Goal: Task Accomplishment & Management: Use online tool/utility

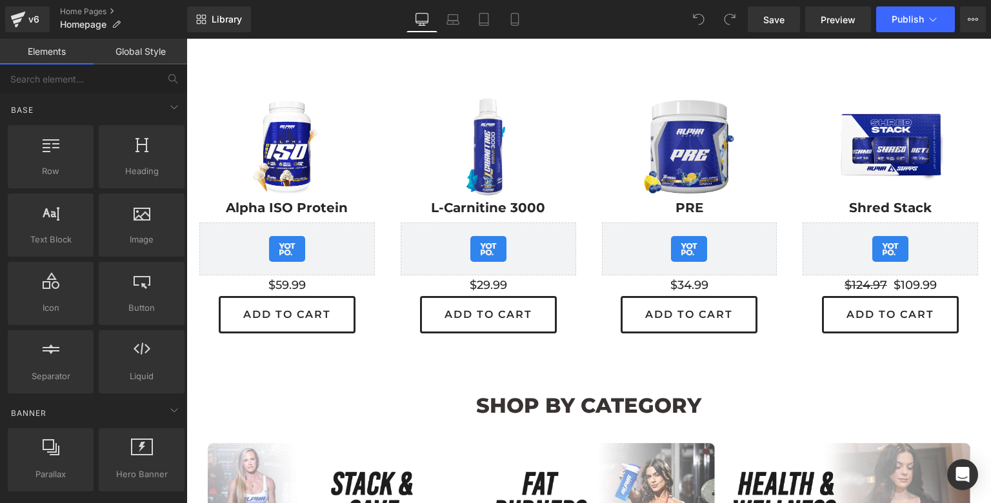
scroll to position [419, 0]
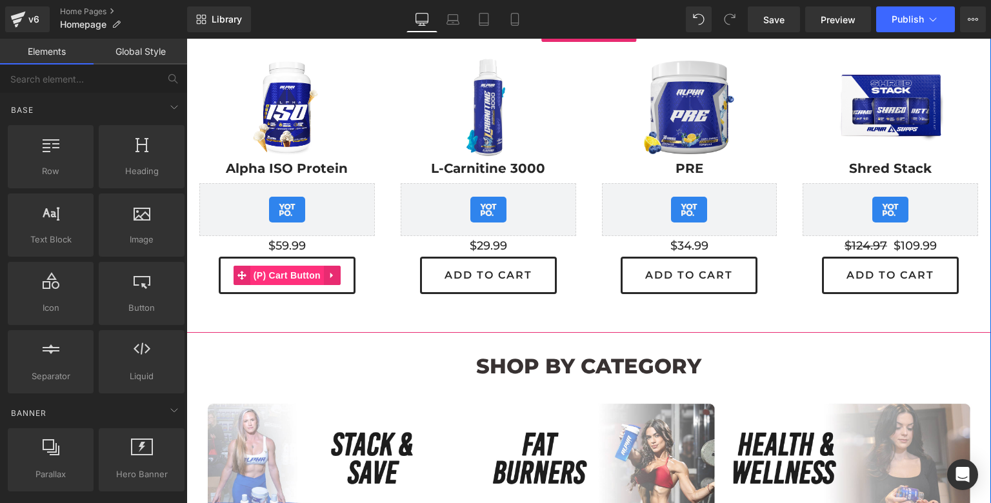
click at [290, 277] on span "(P) Cart Button" at bounding box center [287, 275] width 74 height 19
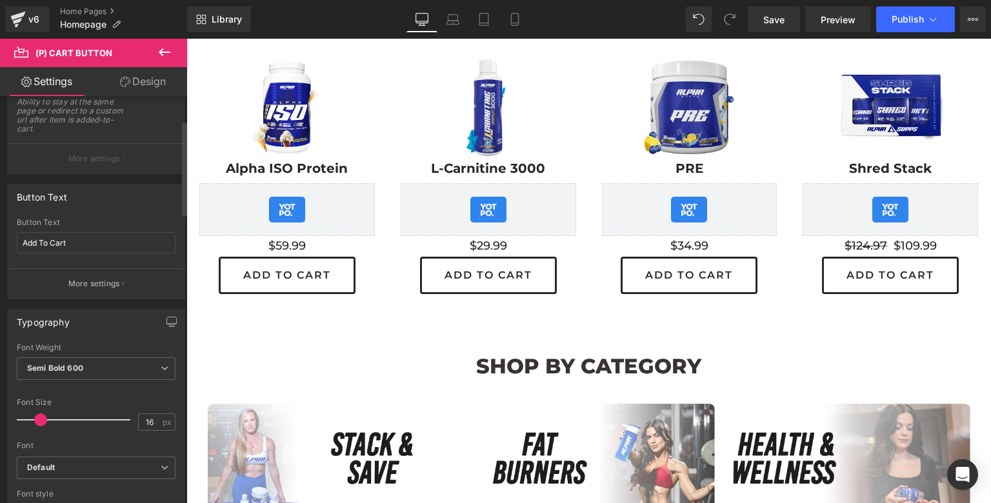
scroll to position [179, 0]
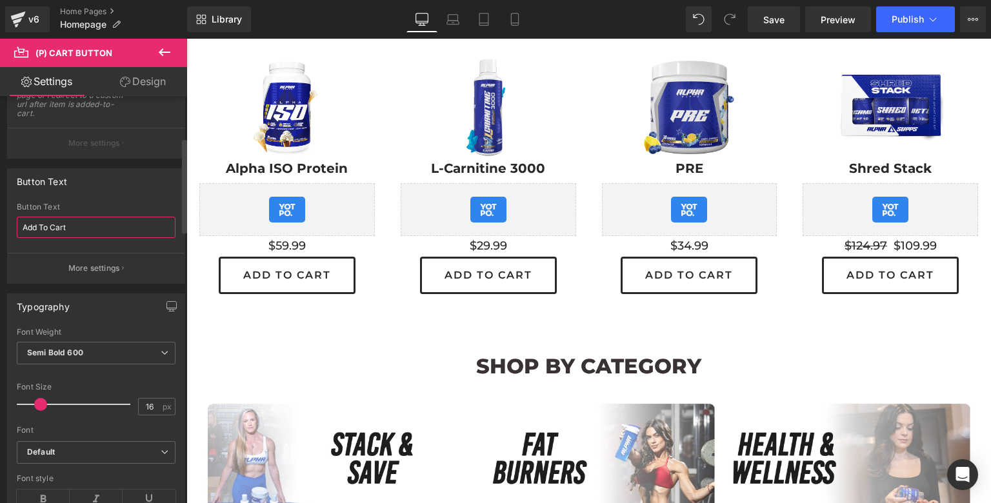
click at [117, 226] on input "Add To Cart" at bounding box center [96, 227] width 159 height 21
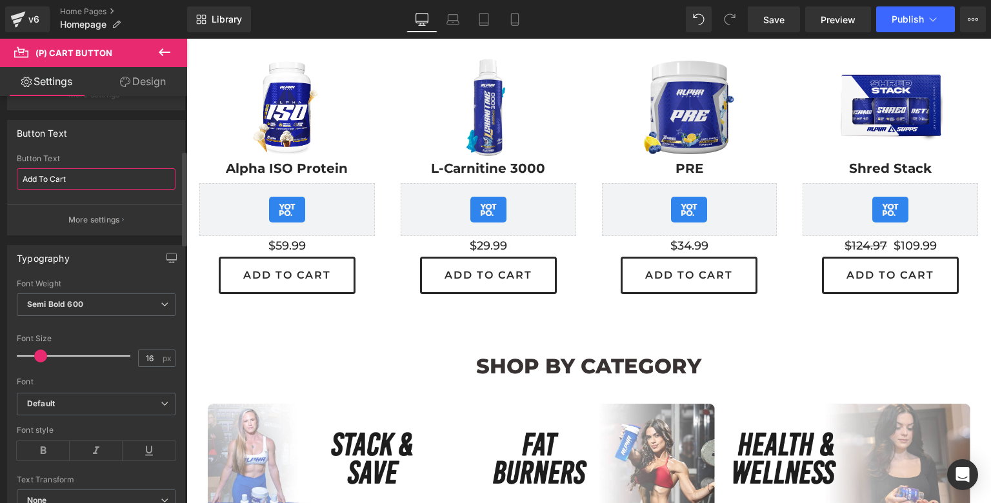
scroll to position [234, 0]
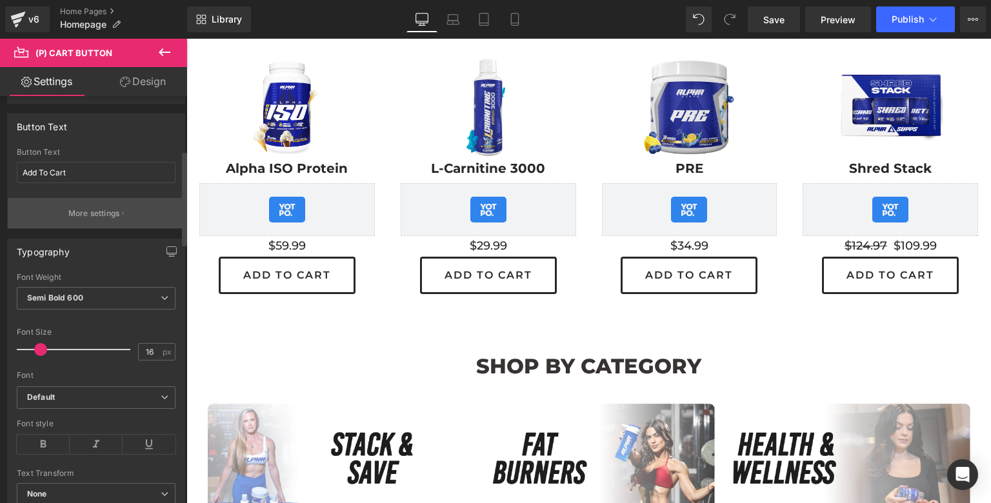
click at [104, 215] on p "More settings" at bounding box center [94, 214] width 52 height 12
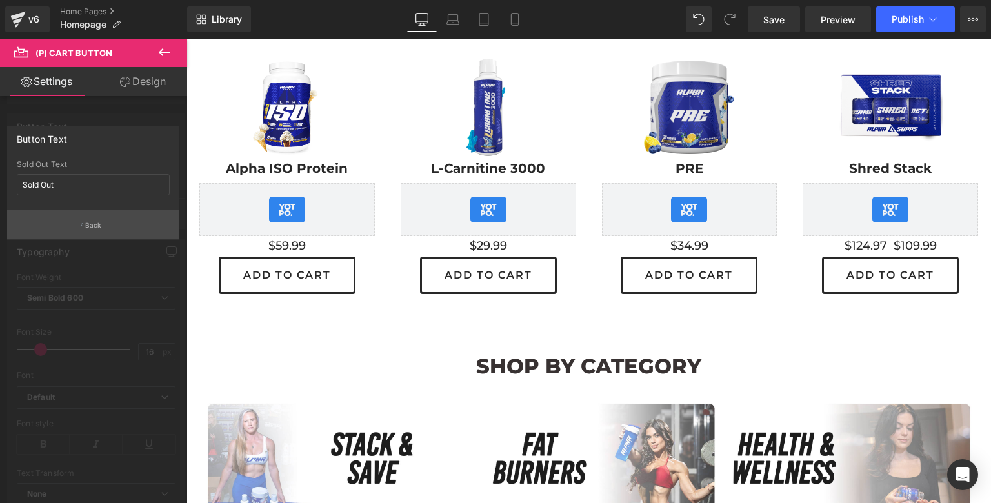
click at [96, 230] on button "Back" at bounding box center [93, 224] width 172 height 29
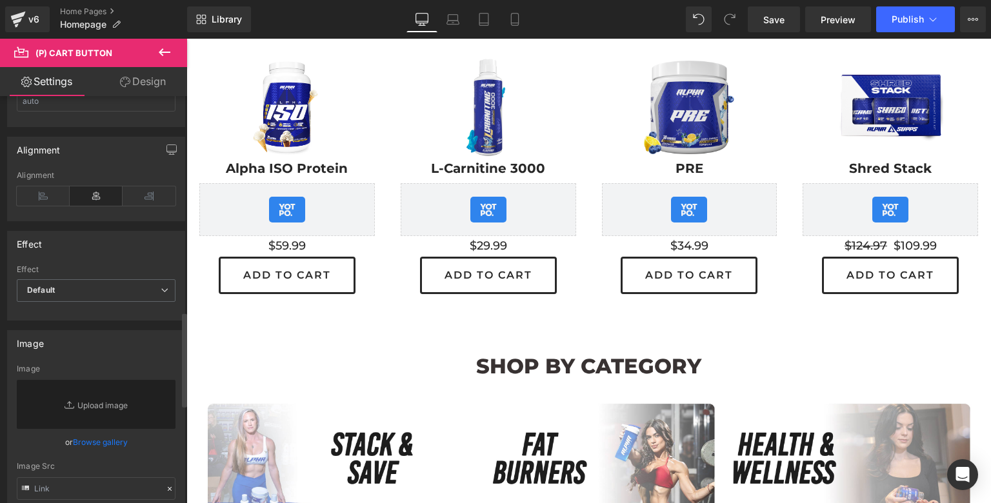
scroll to position [1006, 0]
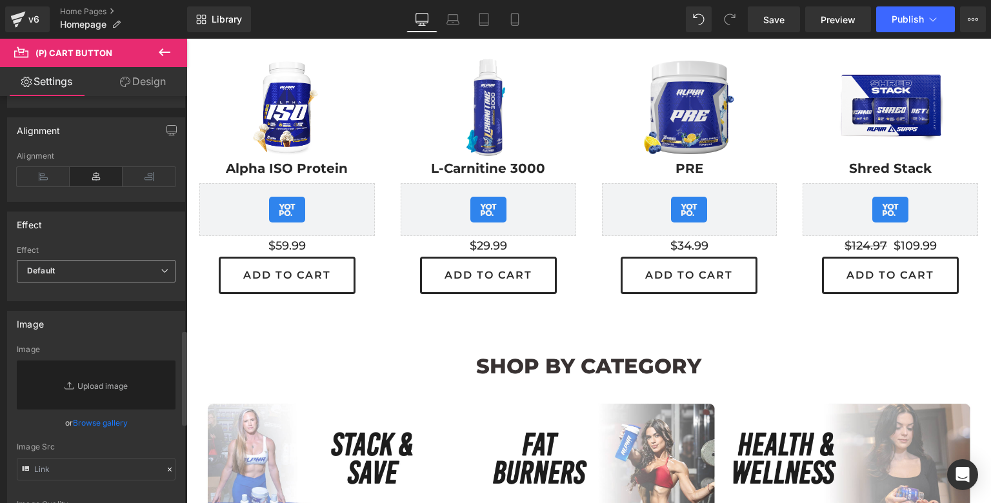
click at [111, 277] on span "Default" at bounding box center [96, 271] width 159 height 23
click at [115, 239] on div "Effect Default Shake Shake on Hover Effect Default Default Shake Shake on Hover…" at bounding box center [96, 257] width 178 height 90
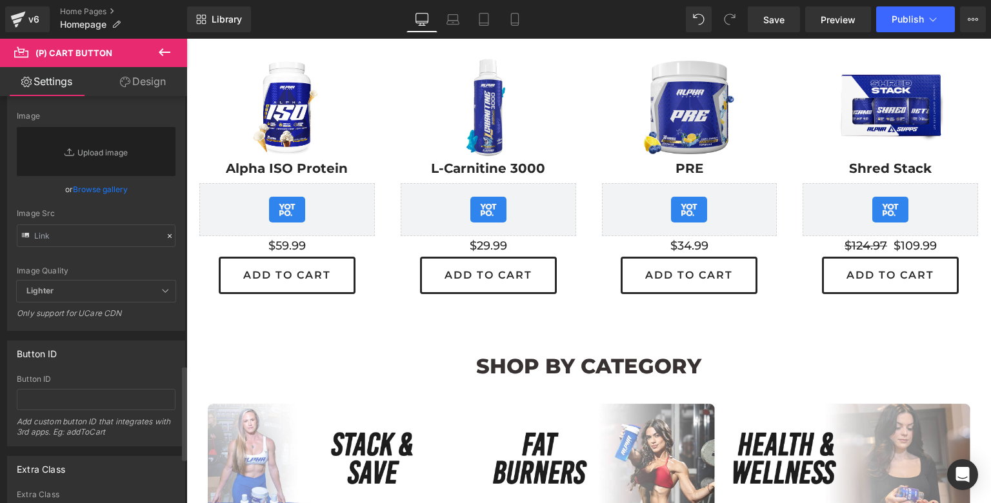
scroll to position [1267, 0]
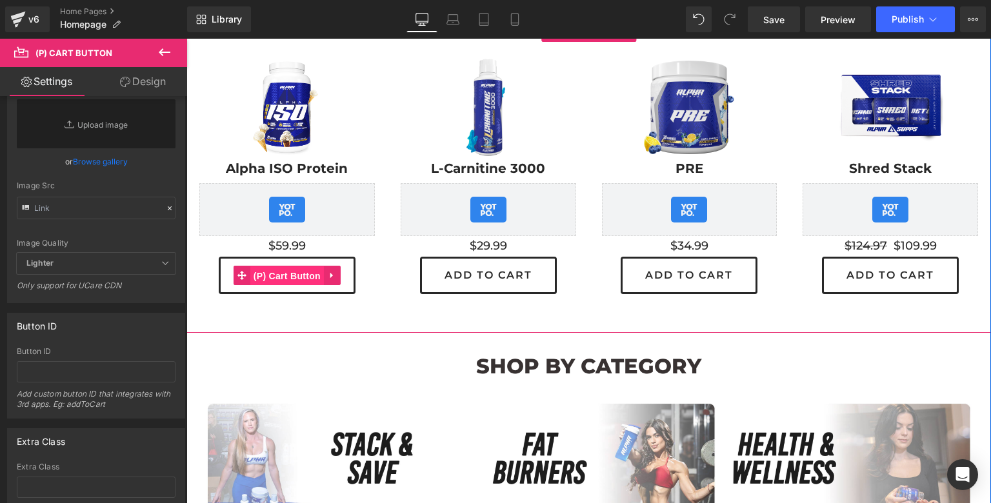
click at [290, 274] on span "(P) Cart Button" at bounding box center [287, 275] width 74 height 19
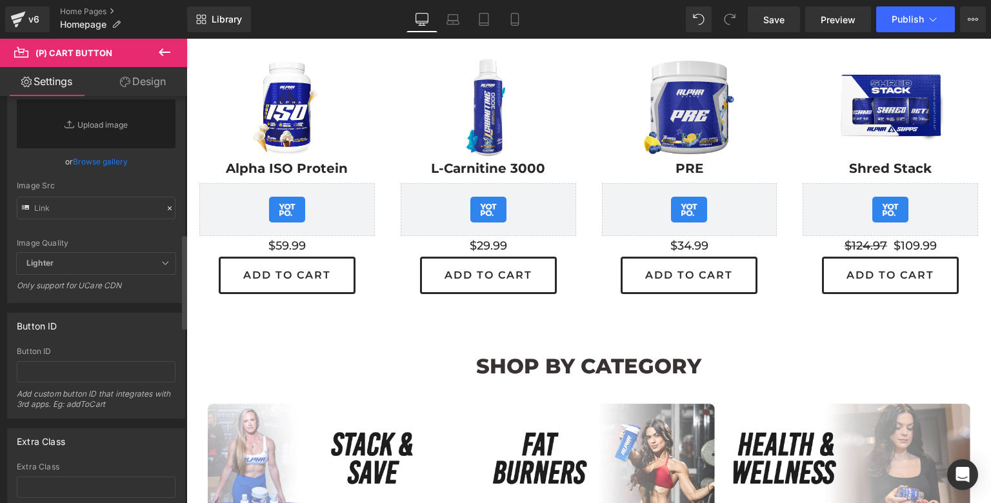
scroll to position [0, 0]
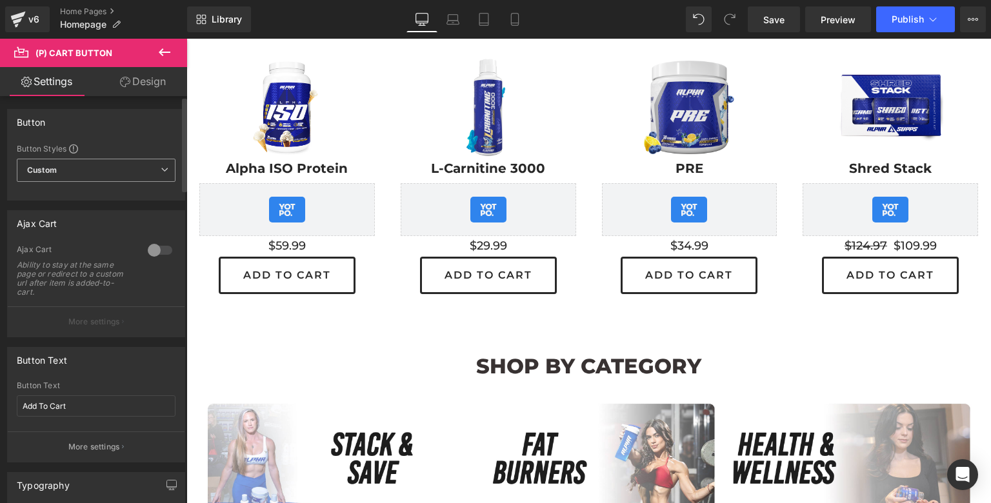
click at [117, 173] on span "Custom Setup Global Style" at bounding box center [96, 170] width 159 height 23
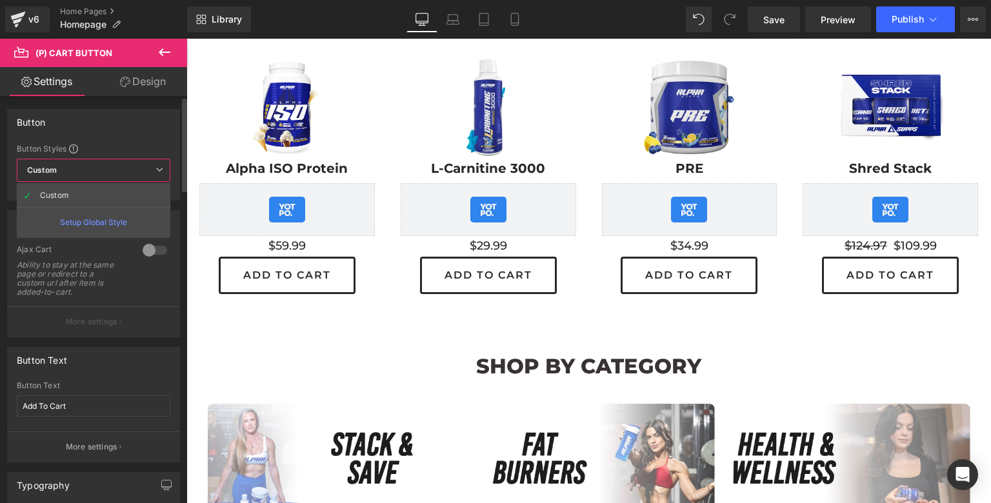
click at [117, 173] on span "Custom Setup Global Style" at bounding box center [94, 170] width 154 height 23
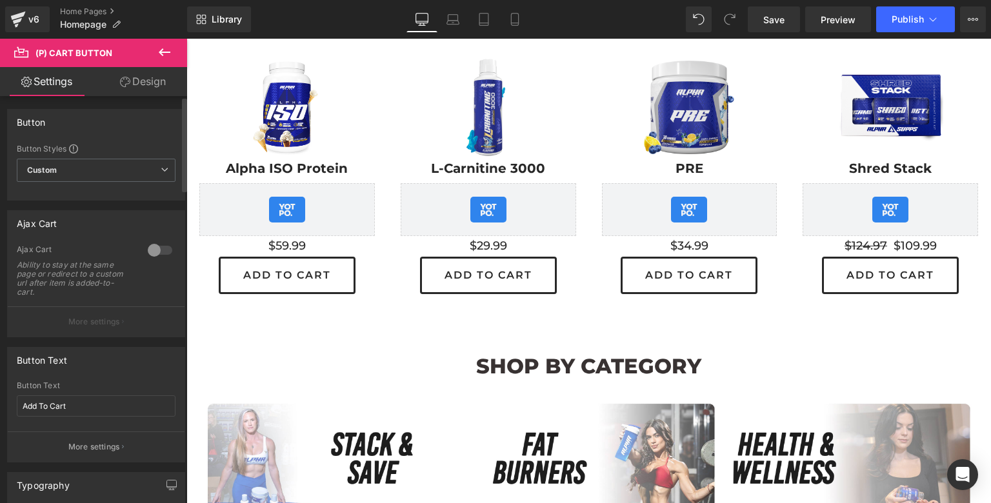
click at [152, 251] on div at bounding box center [159, 250] width 31 height 21
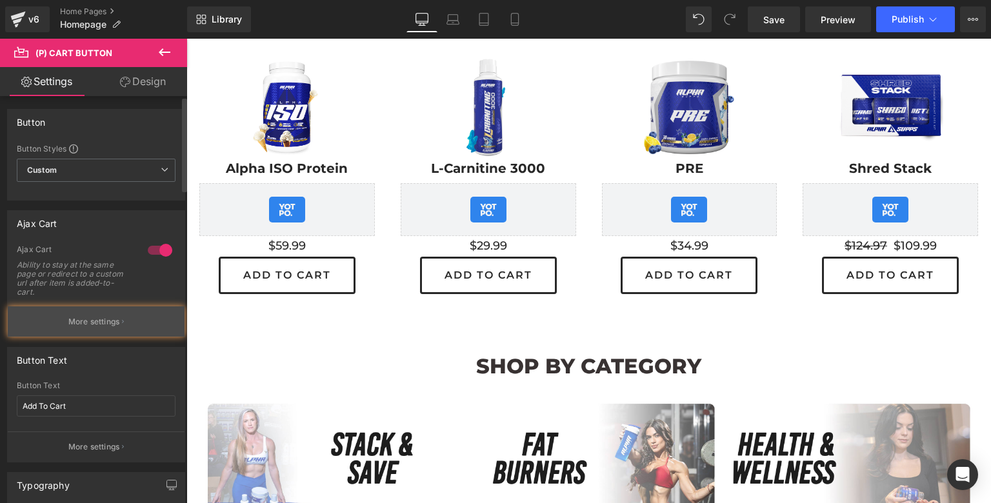
click at [100, 317] on p "More settings" at bounding box center [94, 322] width 52 height 12
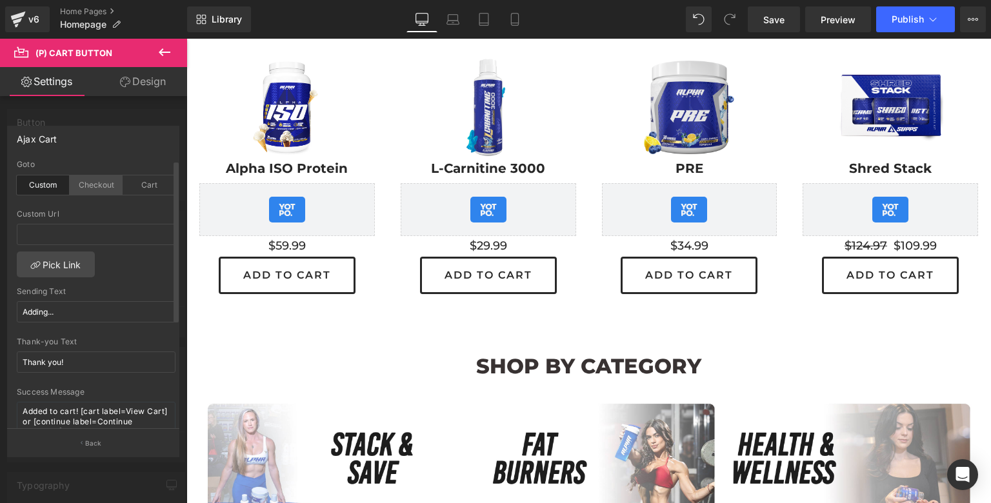
click at [92, 189] on div "Checkout" at bounding box center [96, 184] width 53 height 19
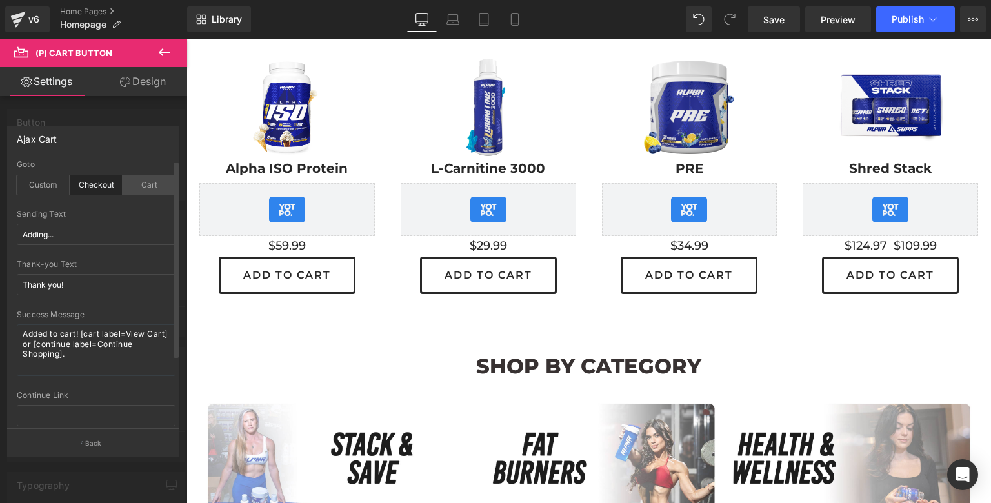
click at [139, 186] on div "Cart" at bounding box center [149, 184] width 53 height 19
click at [37, 183] on div "Custom" at bounding box center [43, 184] width 53 height 19
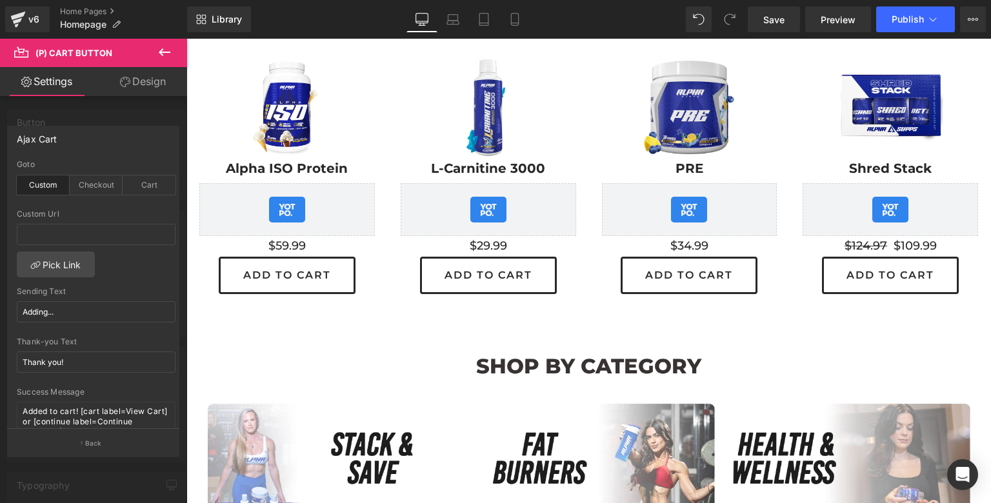
click at [685, 273] on body "Skip to content 30% OFF CLOTHING + FREE SHIPPING SHOP ALL CATEGORIES PROTEIN PR…" at bounding box center [588, 450] width 804 height 1661
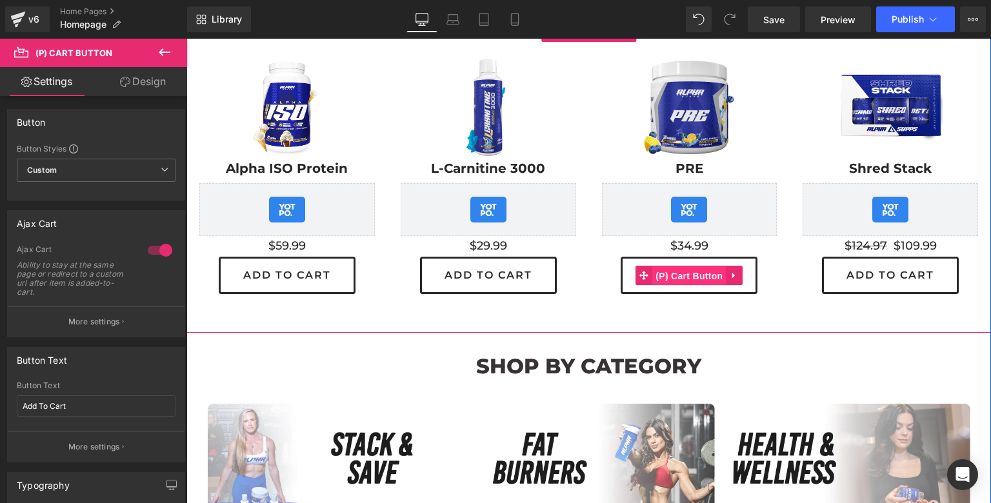
click at [696, 272] on span "(P) Cart Button" at bounding box center [689, 275] width 74 height 19
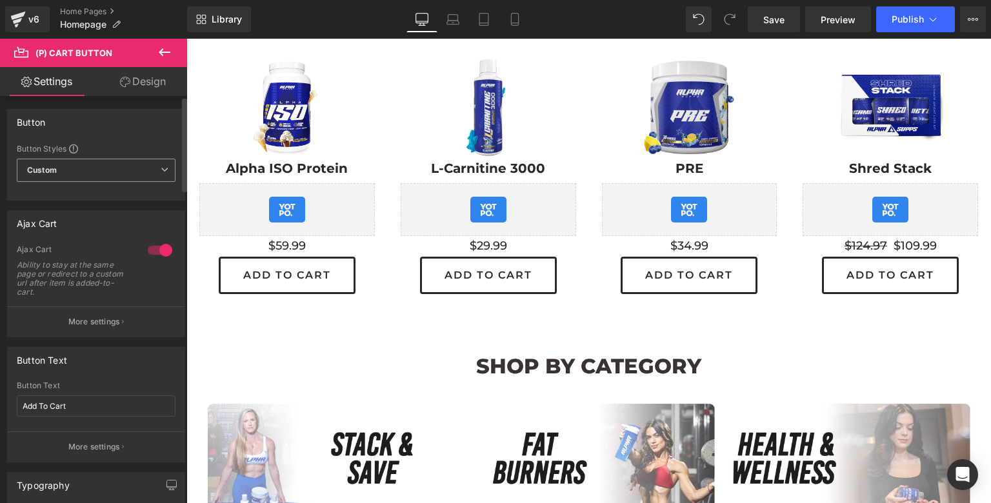
click at [154, 181] on span "Custom Setup Global Style" at bounding box center [96, 170] width 159 height 23
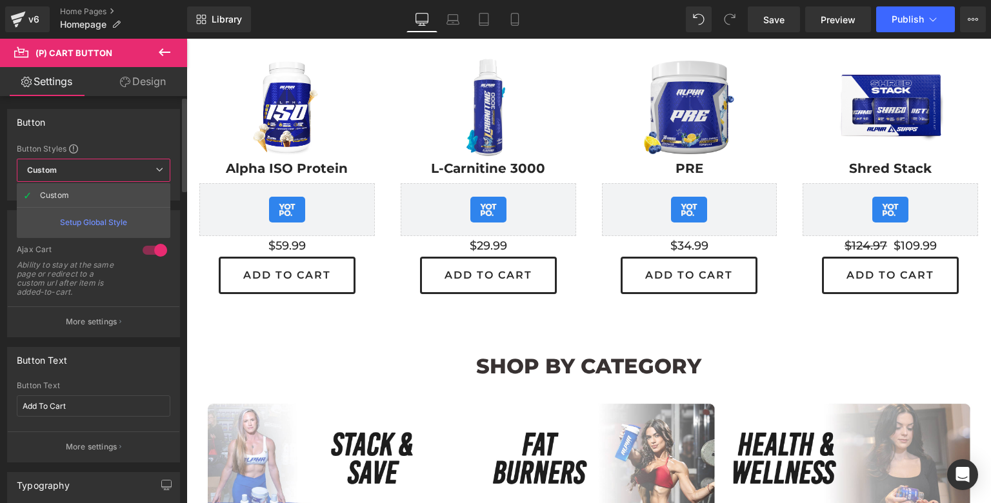
click at [146, 175] on span "Custom Setup Global Style" at bounding box center [94, 170] width 154 height 23
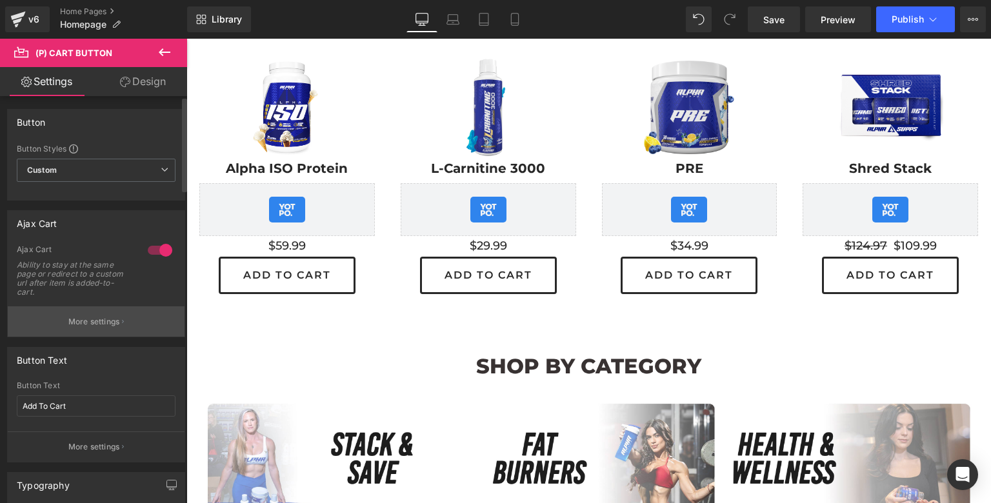
click at [96, 324] on p "More settings" at bounding box center [94, 322] width 52 height 12
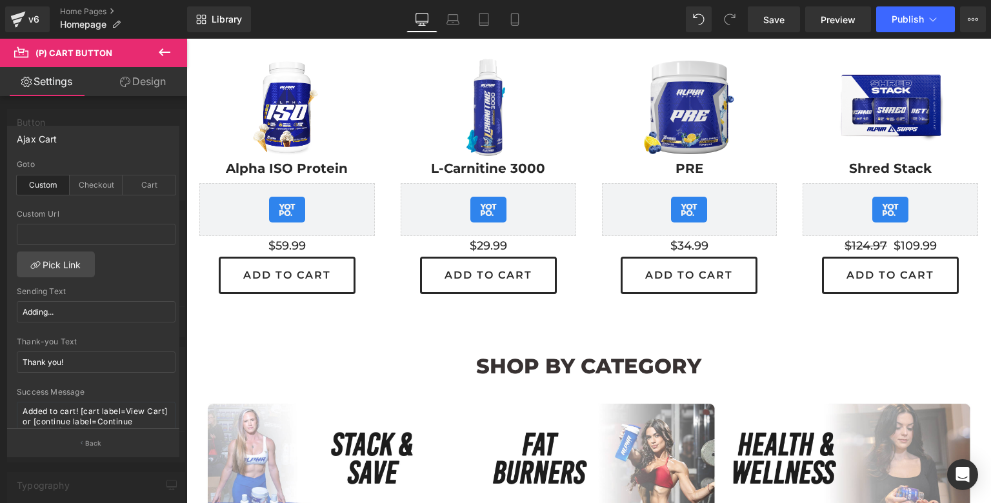
click at [66, 138] on div "Ajax Cart" at bounding box center [93, 138] width 171 height 25
click at [99, 124] on div at bounding box center [93, 274] width 187 height 471
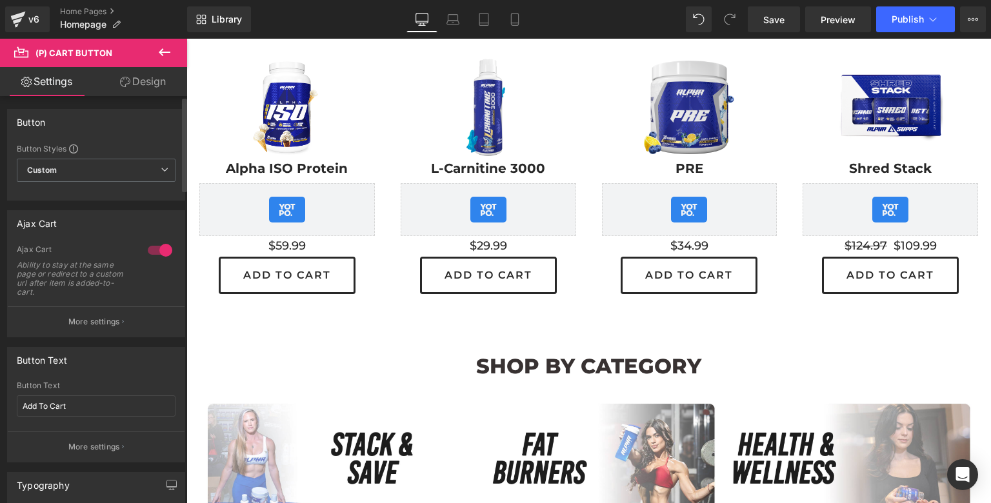
scroll to position [2, 0]
click at [112, 322] on p "More settings" at bounding box center [94, 320] width 52 height 12
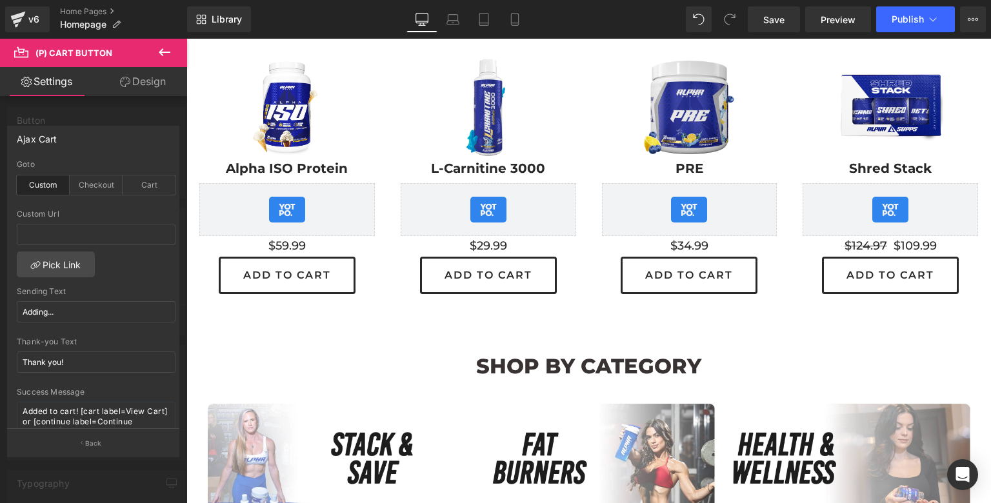
click at [65, 110] on div at bounding box center [93, 274] width 187 height 471
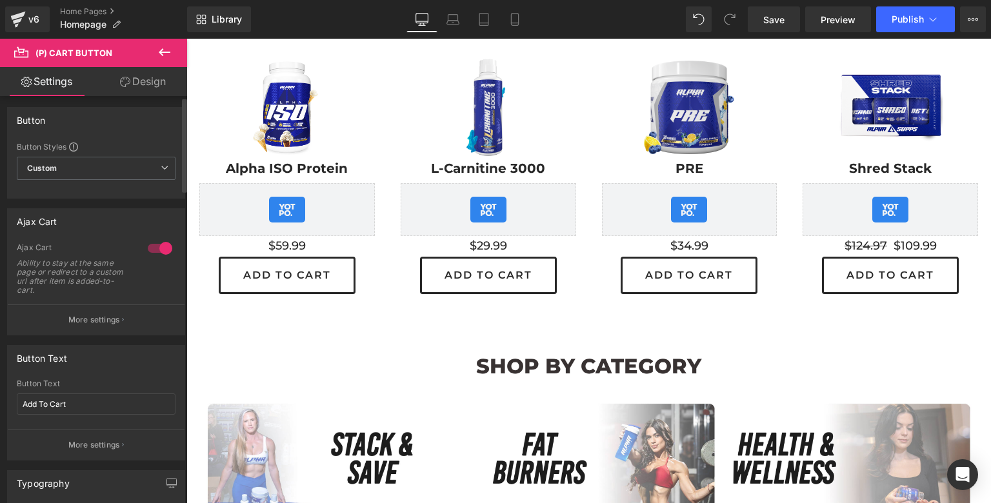
click at [163, 248] on div at bounding box center [159, 248] width 31 height 21
click at [114, 110] on div "Button" at bounding box center [96, 120] width 177 height 25
click at [114, 101] on div "Button Button Styles Custom Custom Setup Global Style Custom Setup Global Style…" at bounding box center [96, 147] width 193 height 101
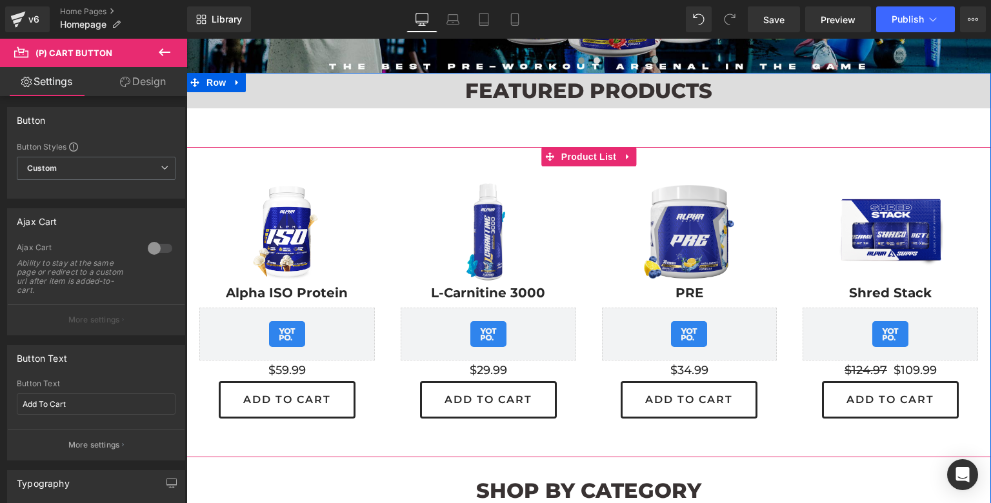
scroll to position [299, 0]
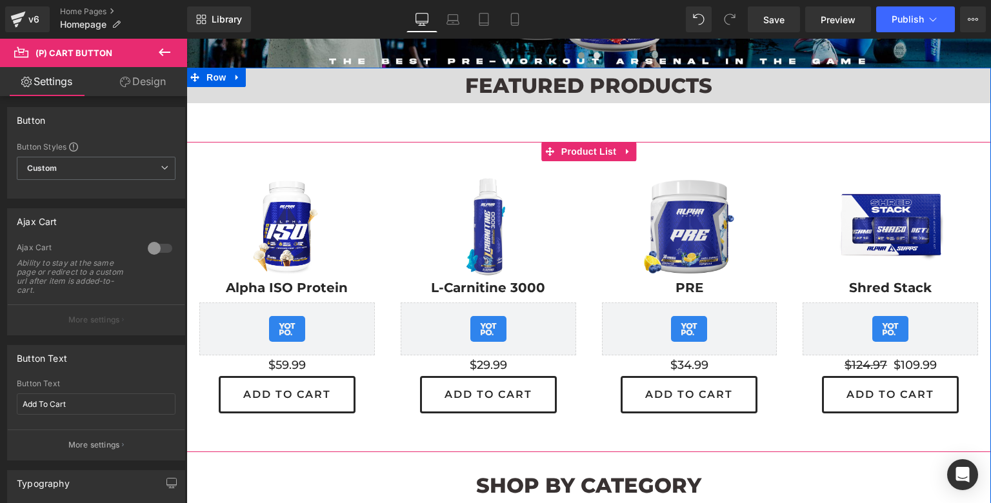
click at [291, 228] on div "Sale Off (P) Image" at bounding box center [286, 226] width 175 height 105
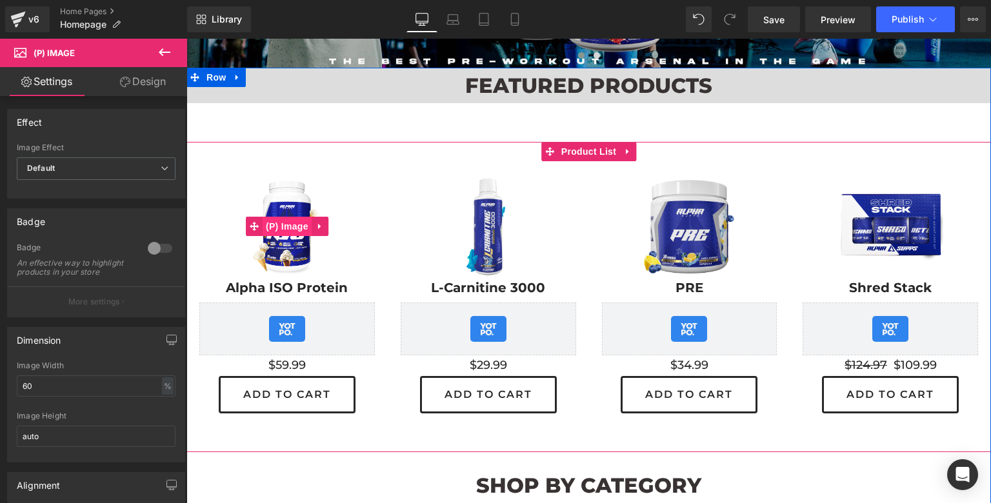
click at [292, 230] on span "(P) Image" at bounding box center [287, 226] width 49 height 19
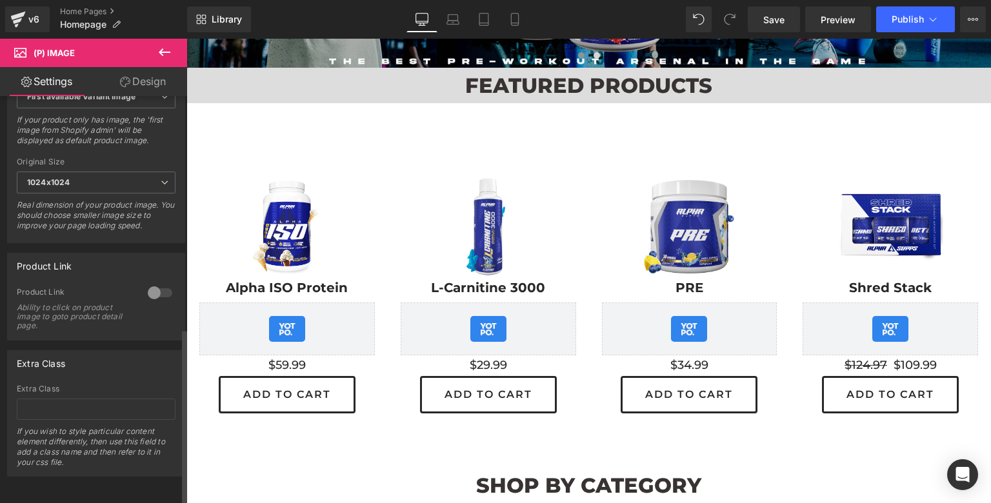
scroll to position [542, 0]
click at [147, 286] on div at bounding box center [159, 293] width 31 height 21
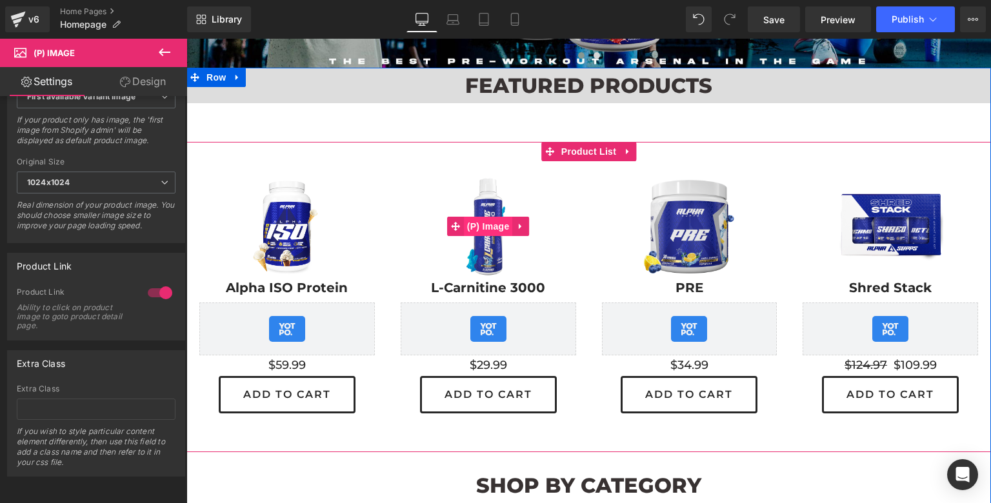
click at [492, 232] on span "(P) Image" at bounding box center [488, 226] width 49 height 19
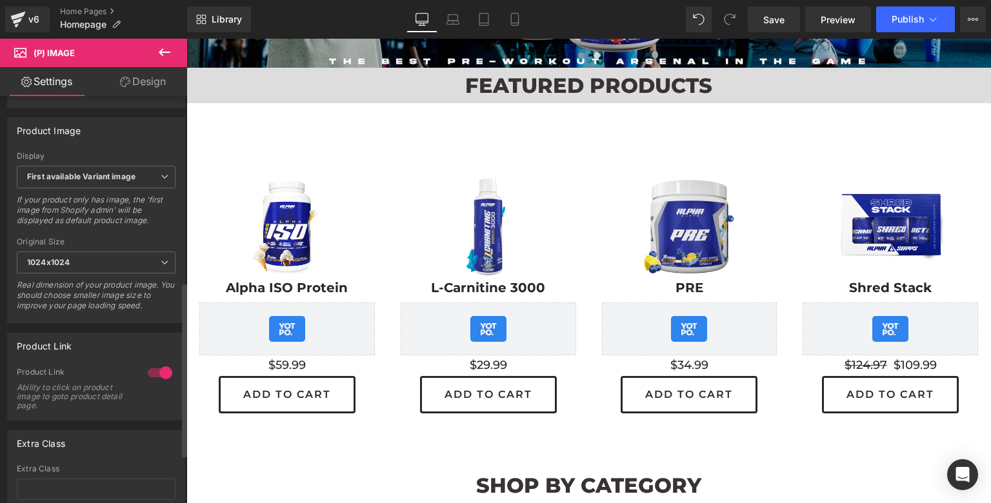
scroll to position [455, 0]
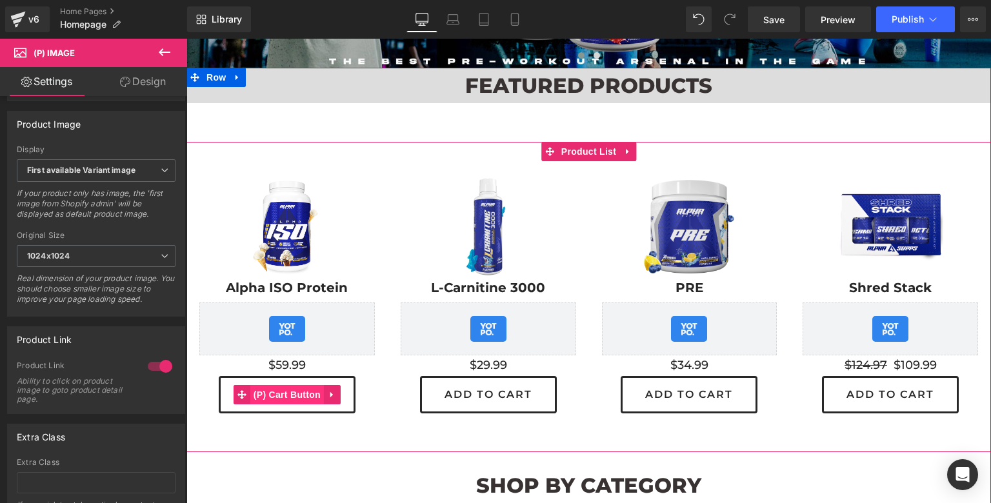
click at [290, 396] on span "(P) Cart Button" at bounding box center [287, 394] width 74 height 19
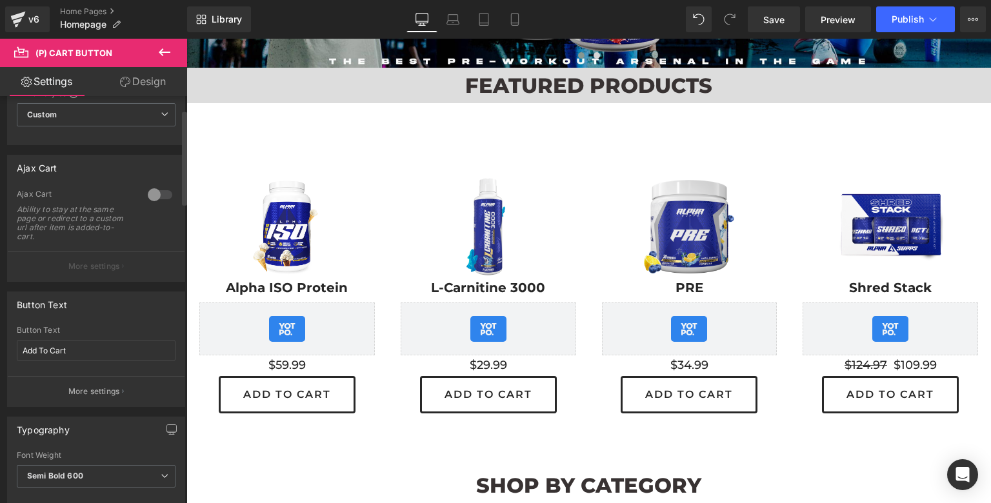
scroll to position [64, 0]
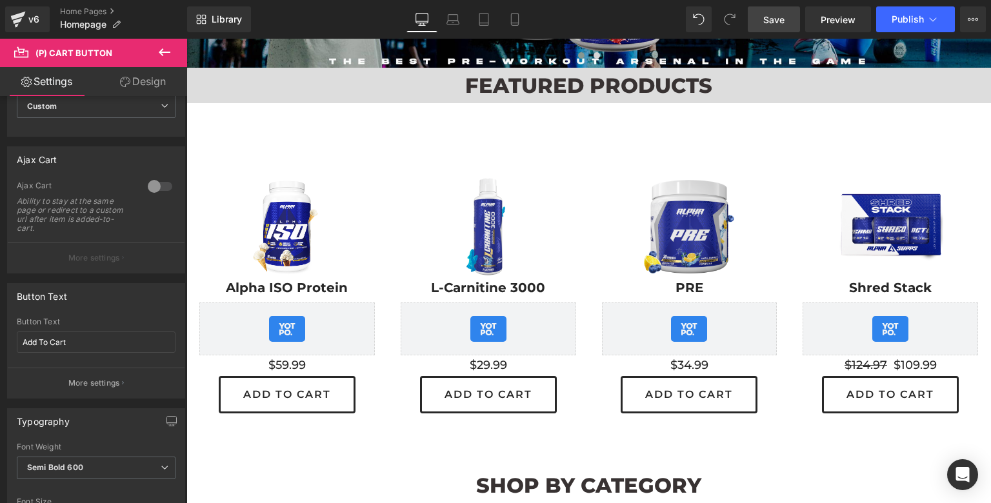
click at [780, 19] on span "Save" at bounding box center [773, 20] width 21 height 14
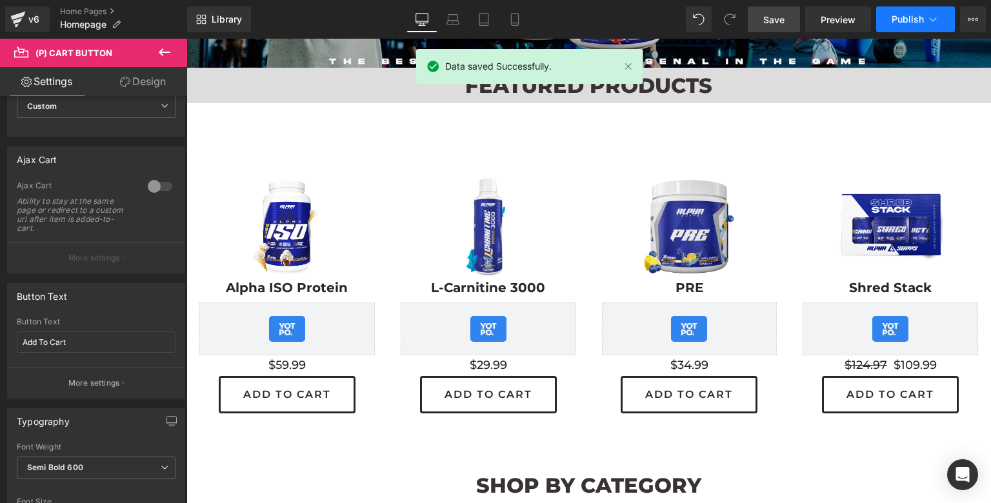
click at [910, 21] on span "Publish" at bounding box center [907, 19] width 32 height 10
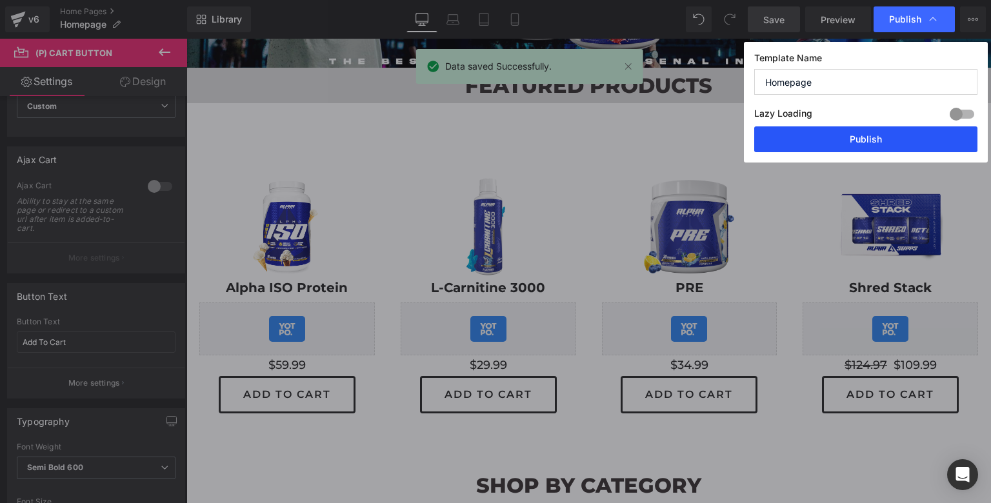
click at [873, 136] on button "Publish" at bounding box center [865, 139] width 223 height 26
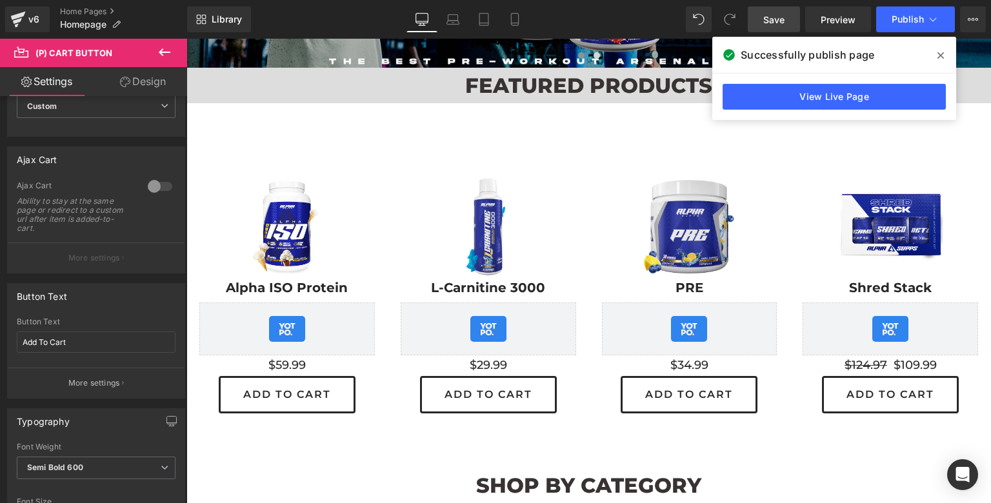
click at [939, 55] on icon at bounding box center [940, 55] width 6 height 6
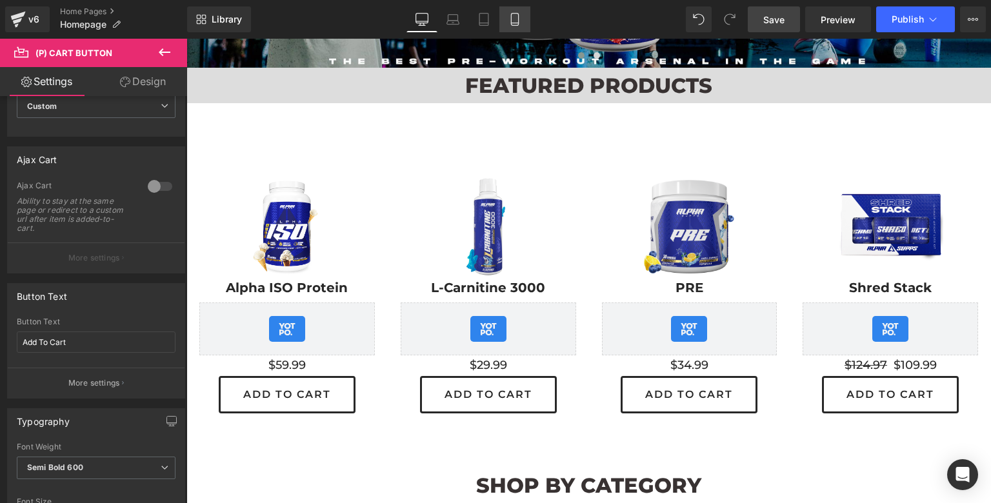
click at [518, 20] on icon at bounding box center [514, 19] width 13 height 13
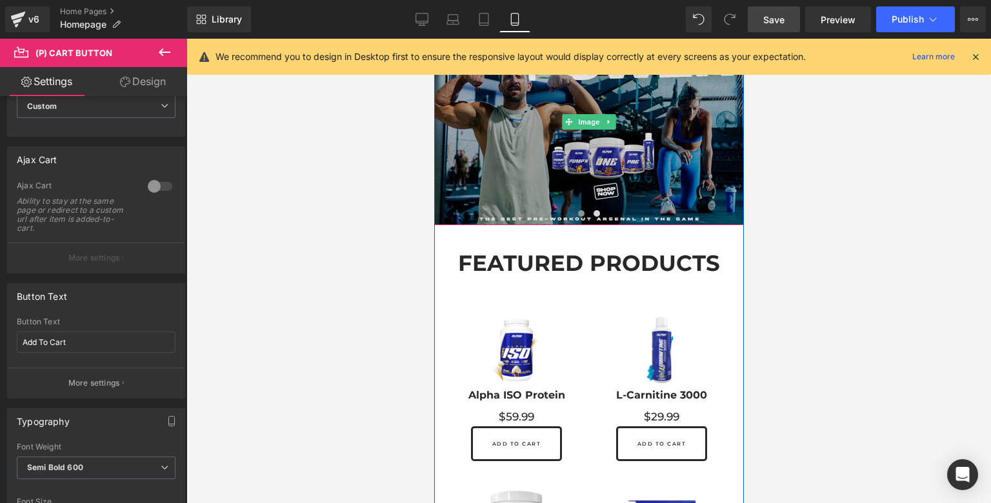
scroll to position [222, 0]
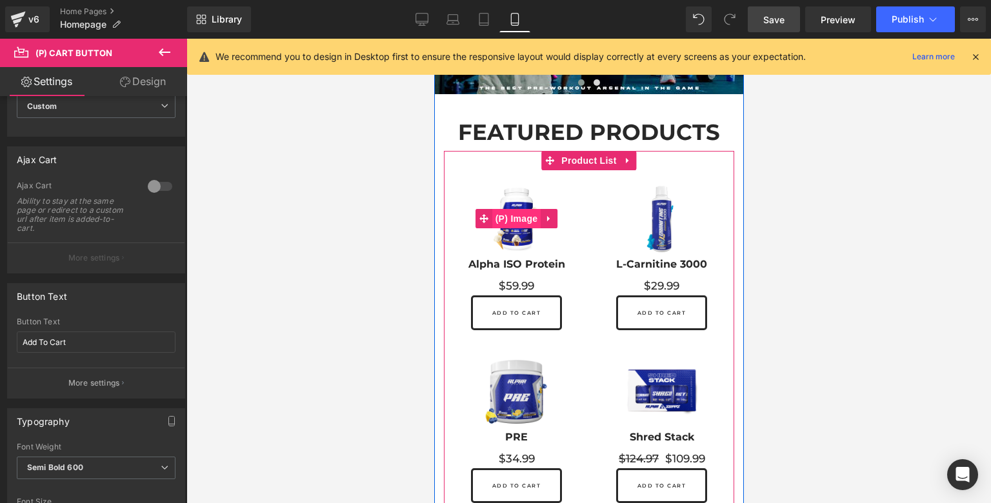
click at [513, 212] on span "(P) Image" at bounding box center [516, 218] width 49 height 19
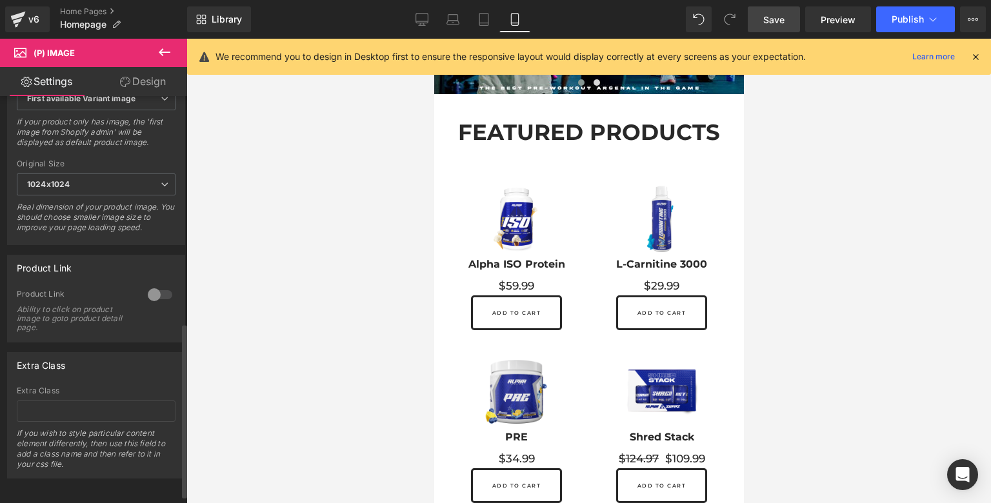
scroll to position [530, 0]
click at [154, 299] on div at bounding box center [159, 293] width 31 height 21
click at [771, 23] on span "Save" at bounding box center [773, 20] width 21 height 14
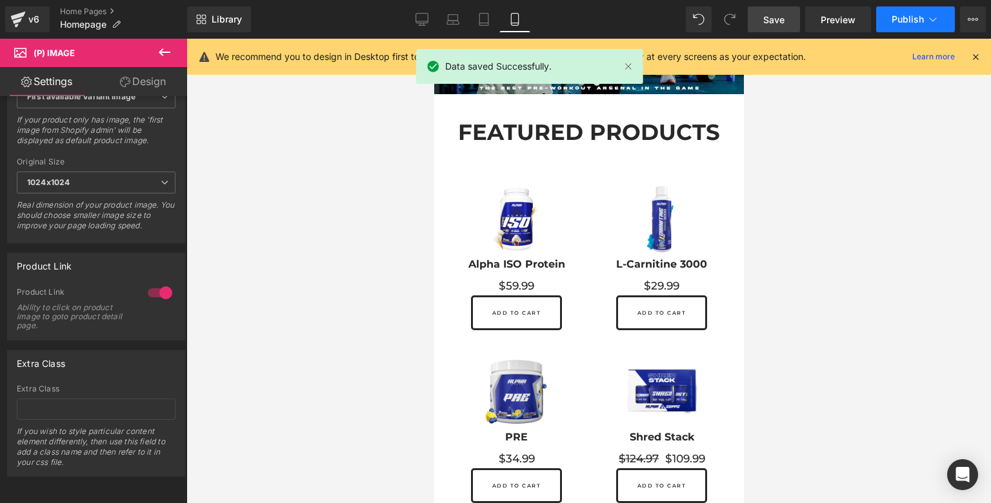
click at [910, 19] on span "Publish" at bounding box center [907, 19] width 32 height 10
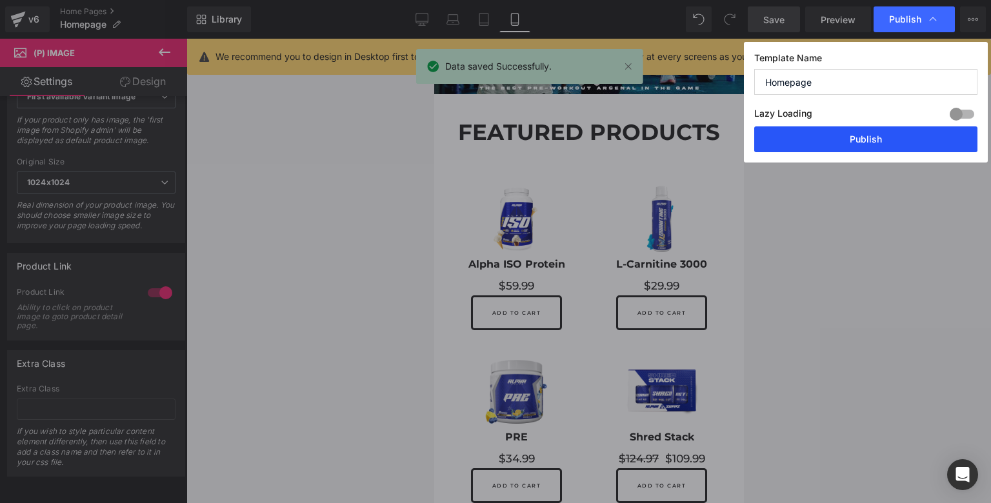
click at [884, 134] on button "Publish" at bounding box center [865, 139] width 223 height 26
click at [513, 310] on div "Add To Cart (P) Cart Button" at bounding box center [515, 312] width 119 height 35
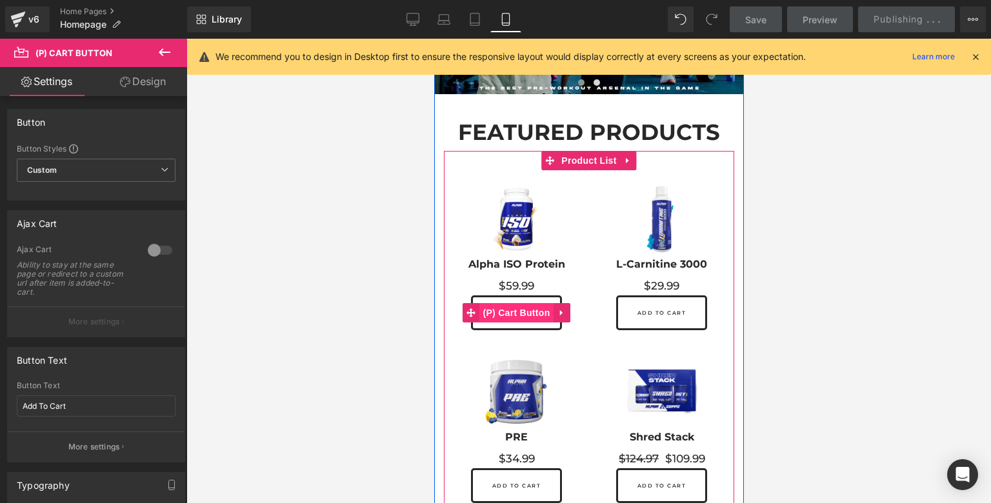
click at [514, 310] on span "(P) Cart Button" at bounding box center [516, 312] width 74 height 19
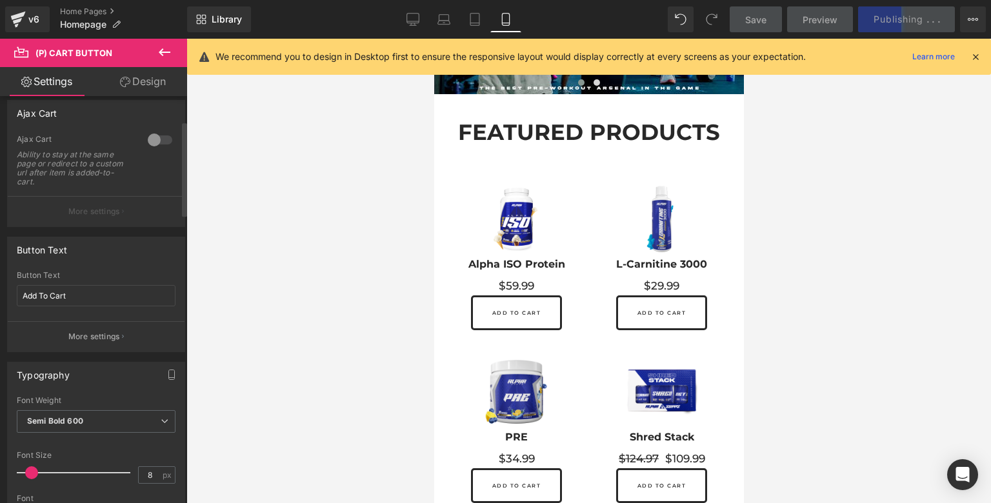
scroll to position [114, 0]
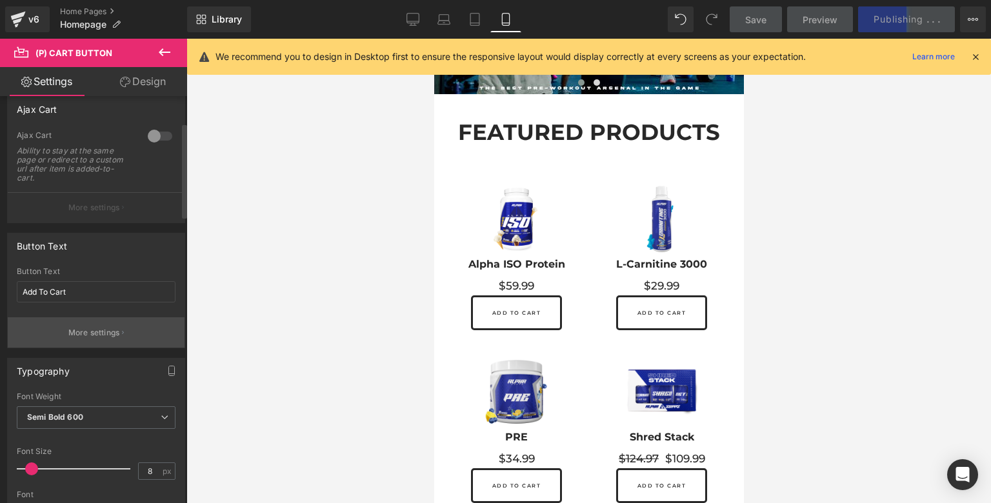
click at [108, 332] on p "More settings" at bounding box center [94, 333] width 52 height 12
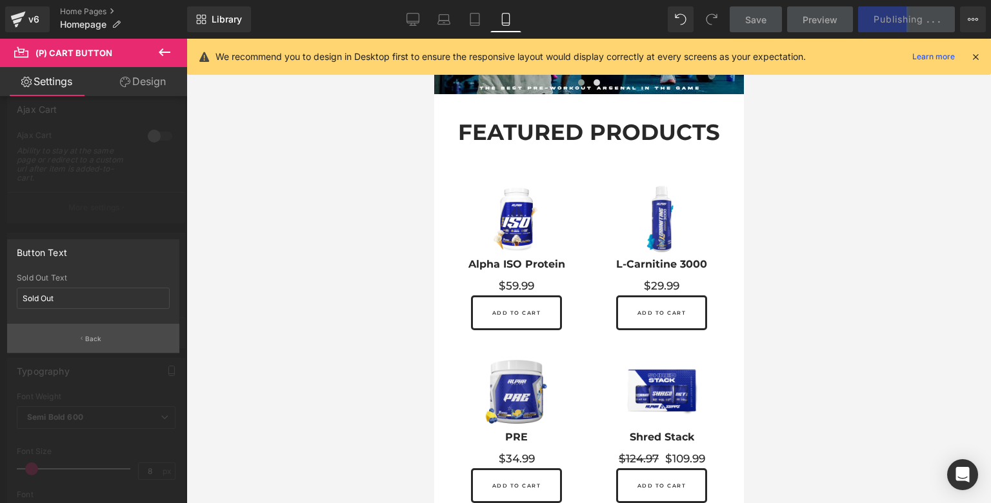
click at [106, 335] on button "Back" at bounding box center [93, 338] width 172 height 29
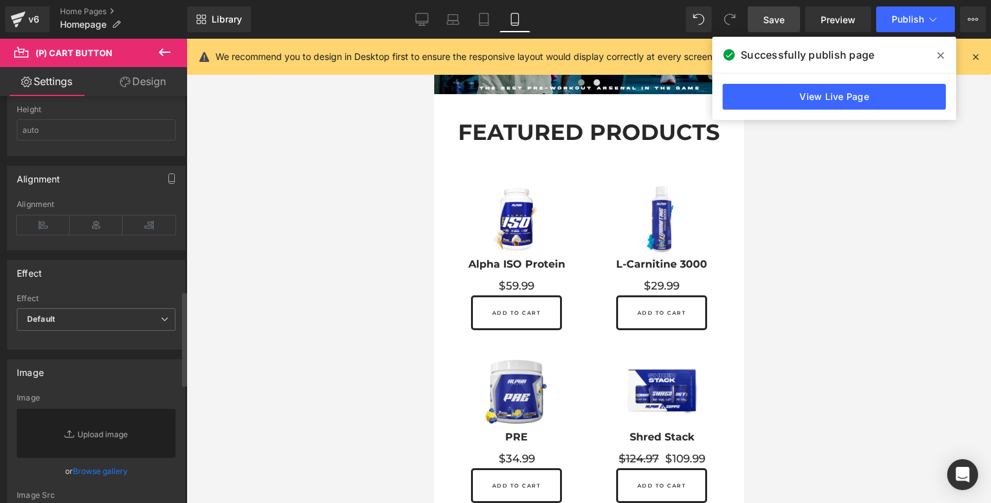
scroll to position [969, 0]
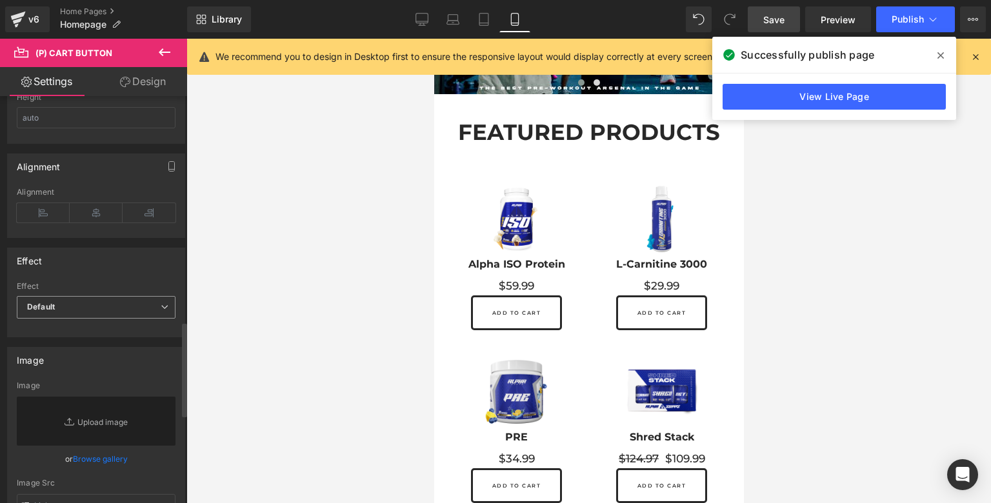
click at [122, 306] on span "Default" at bounding box center [96, 307] width 159 height 23
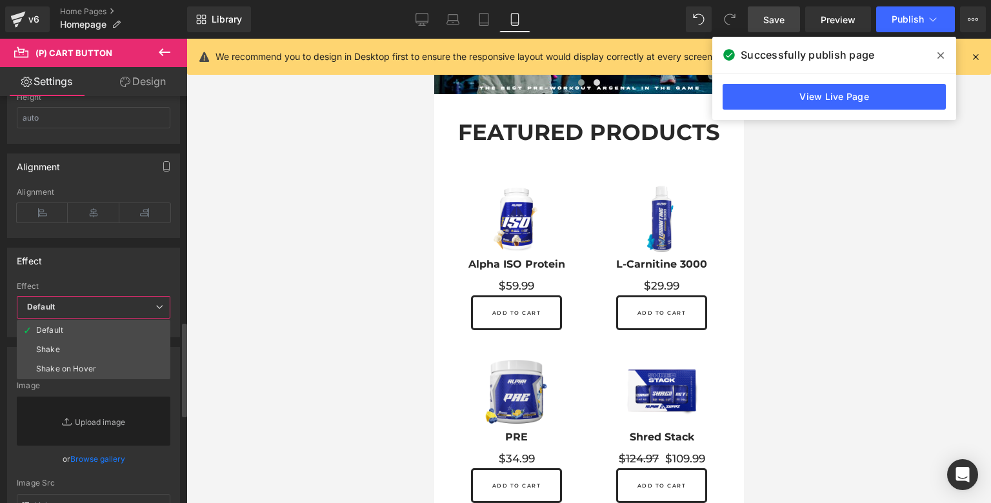
click at [122, 306] on span "Default" at bounding box center [94, 307] width 154 height 23
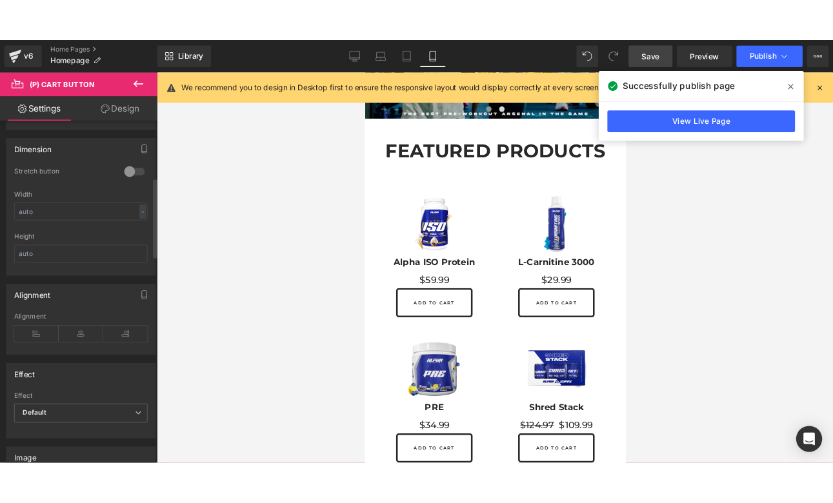
scroll to position [0, 0]
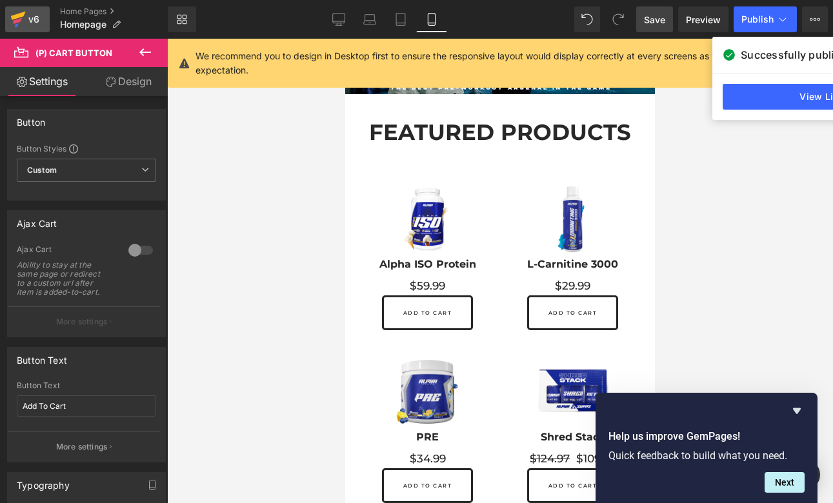
click at [25, 21] on icon at bounding box center [17, 19] width 15 height 32
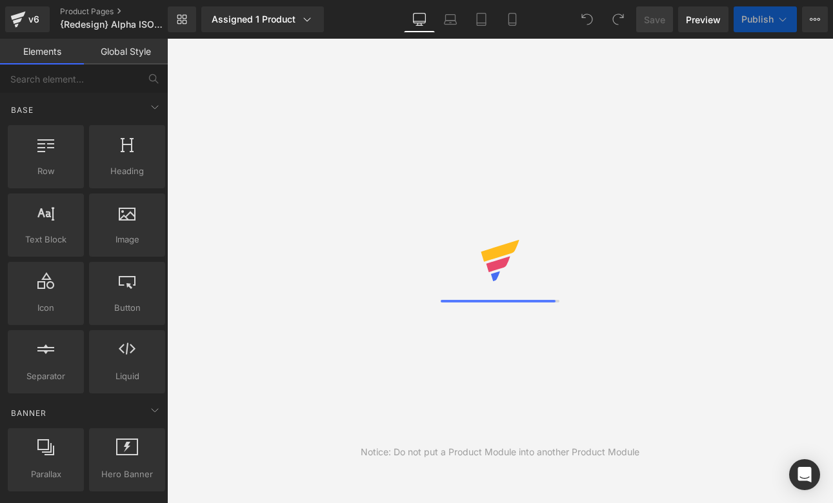
click at [513, 20] on icon at bounding box center [512, 19] width 13 height 13
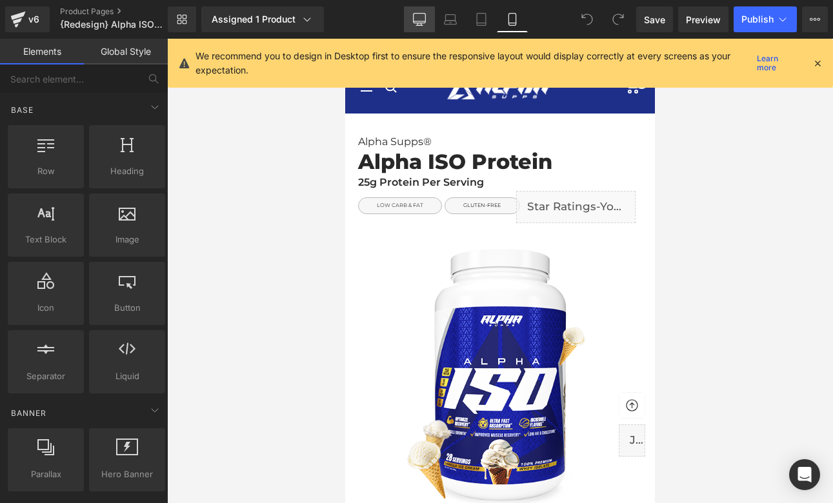
click at [421, 13] on icon at bounding box center [419, 19] width 13 height 13
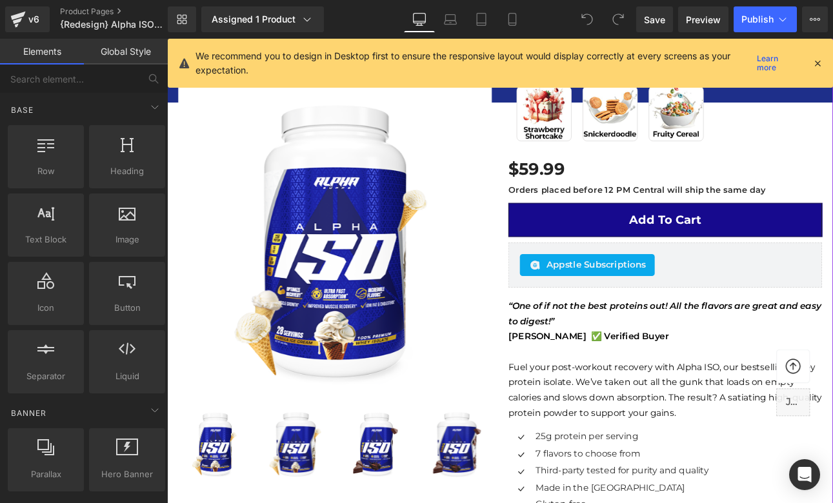
scroll to position [379, 0]
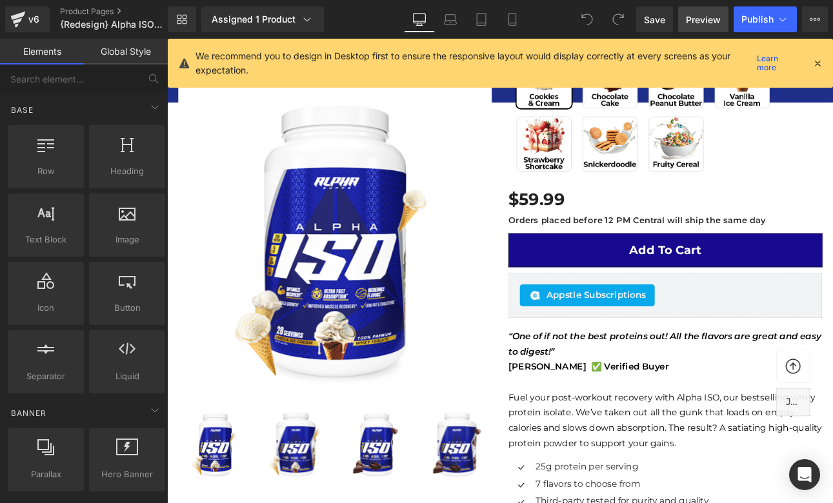
click at [704, 17] on span "Preview" at bounding box center [703, 20] width 35 height 14
click at [32, 26] on div "v6" at bounding box center [34, 19] width 16 height 17
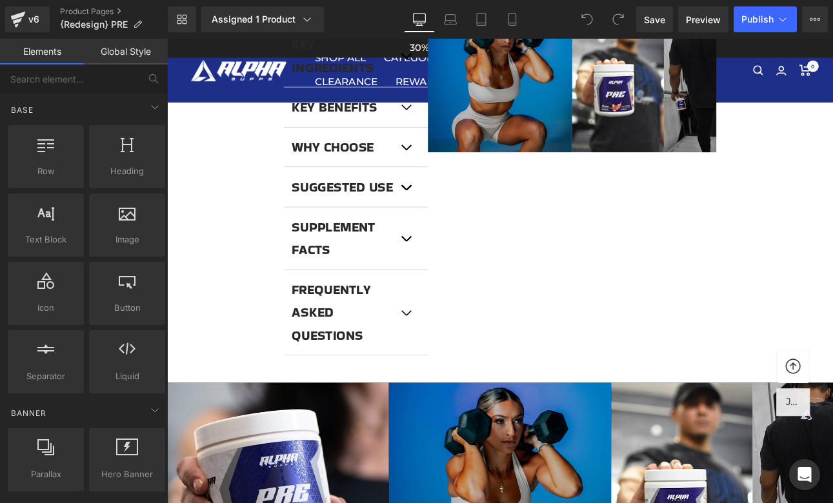
scroll to position [868, 0]
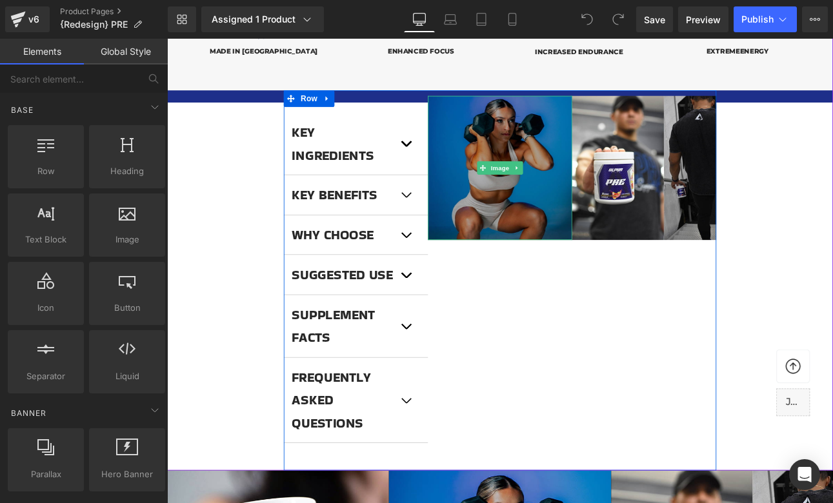
click at [619, 172] on img at bounding box center [557, 190] width 169 height 169
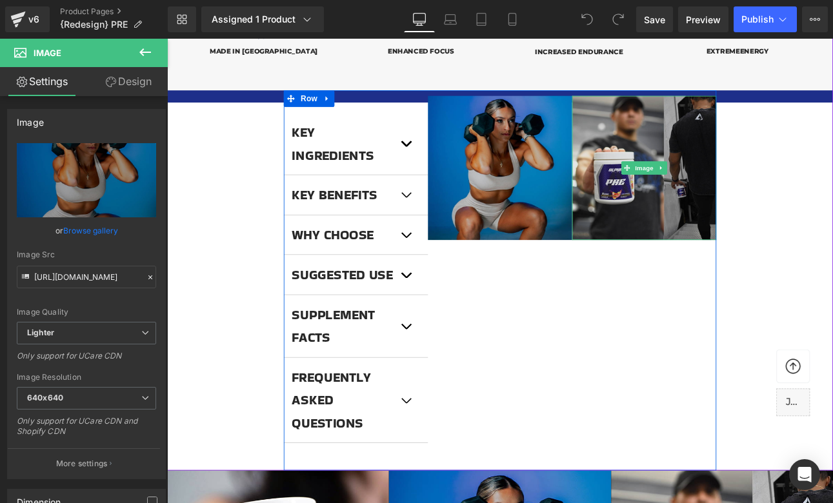
scroll to position [823, 0]
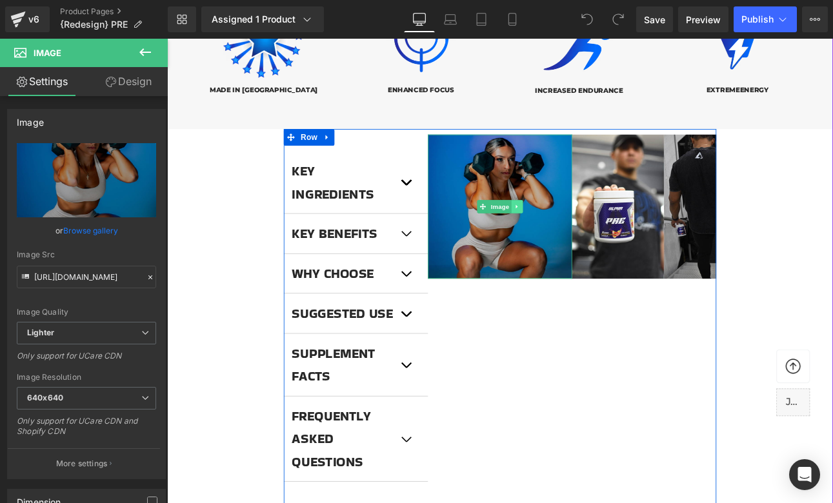
click at [580, 232] on icon at bounding box center [577, 236] width 7 height 8
click at [582, 232] on icon at bounding box center [584, 235] width 7 height 7
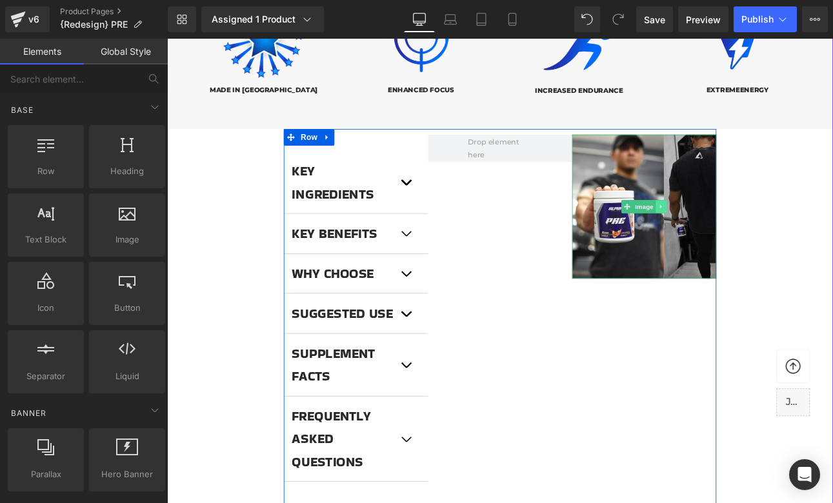
click at [746, 234] on icon at bounding box center [746, 236] width 2 height 5
click at [751, 235] on icon at bounding box center [753, 235] width 7 height 7
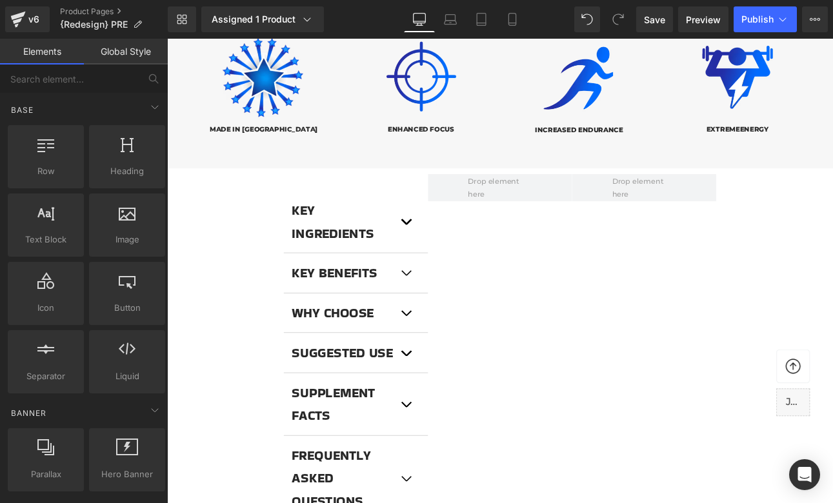
scroll to position [761, 0]
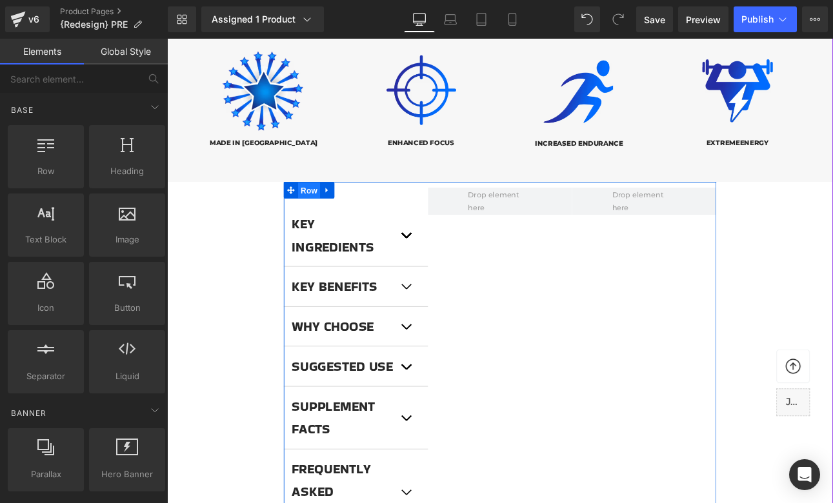
click at [333, 217] on span "Row" at bounding box center [334, 217] width 26 height 19
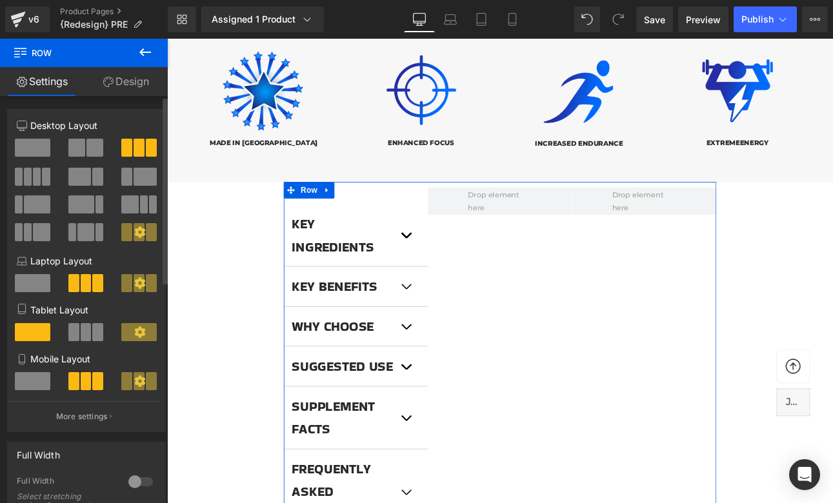
click at [35, 153] on span at bounding box center [32, 148] width 35 height 18
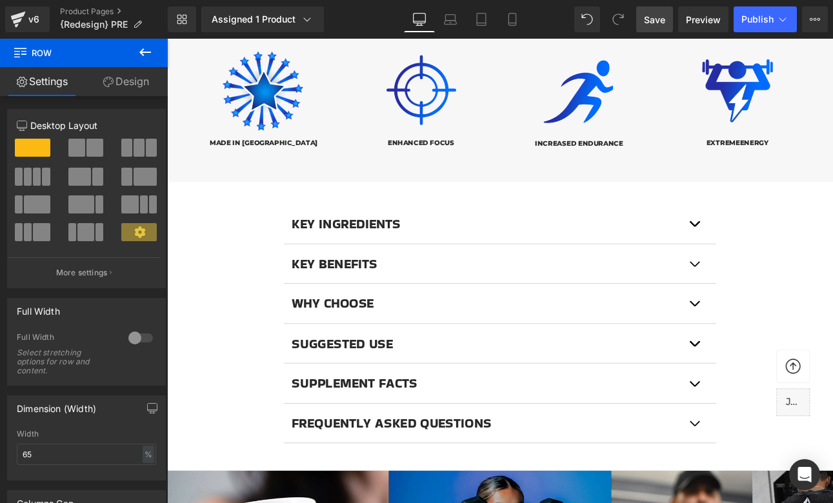
click at [652, 25] on span "Save" at bounding box center [654, 20] width 21 height 14
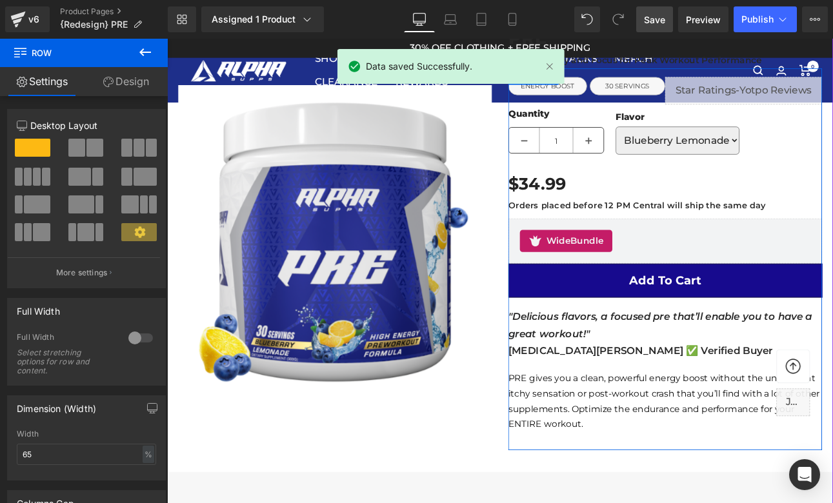
scroll to position [0, 0]
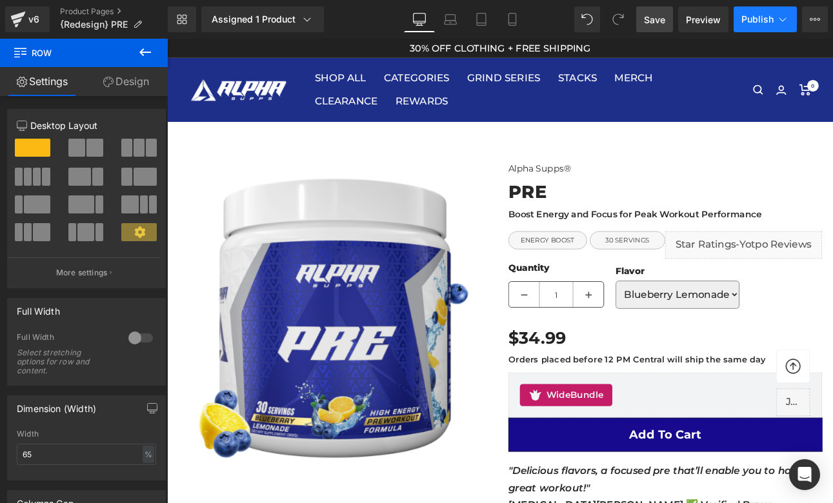
click at [757, 14] on span "Publish" at bounding box center [757, 19] width 32 height 10
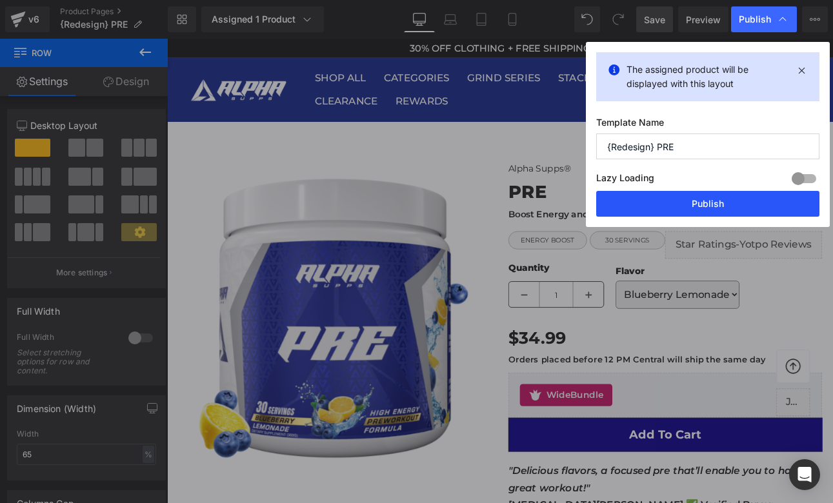
click at [699, 204] on button "Publish" at bounding box center [707, 204] width 223 height 26
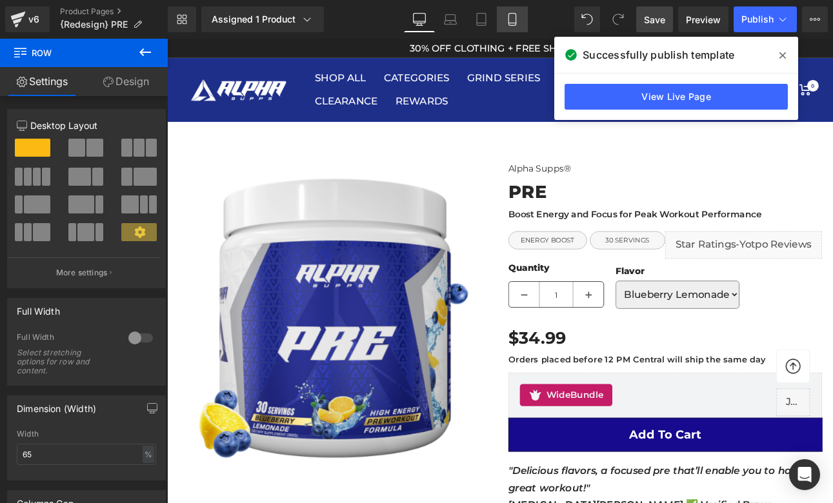
click at [517, 20] on icon at bounding box center [512, 19] width 13 height 13
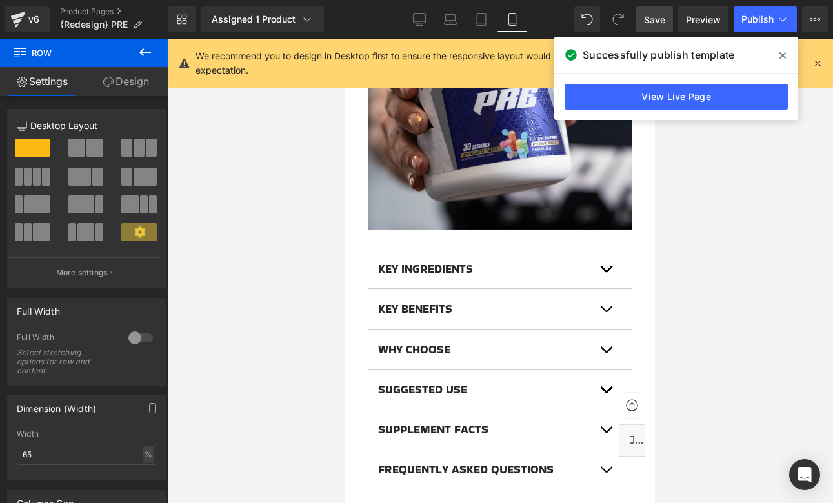
scroll to position [1351, 0]
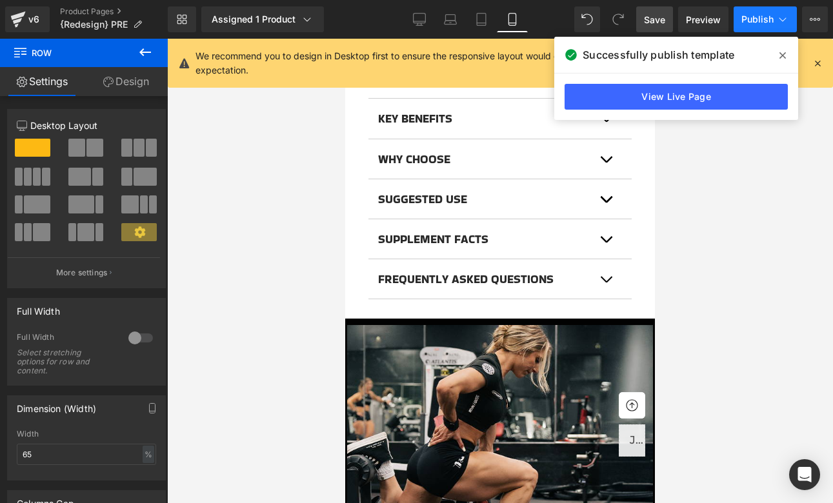
click at [759, 13] on button "Publish" at bounding box center [764, 19] width 63 height 26
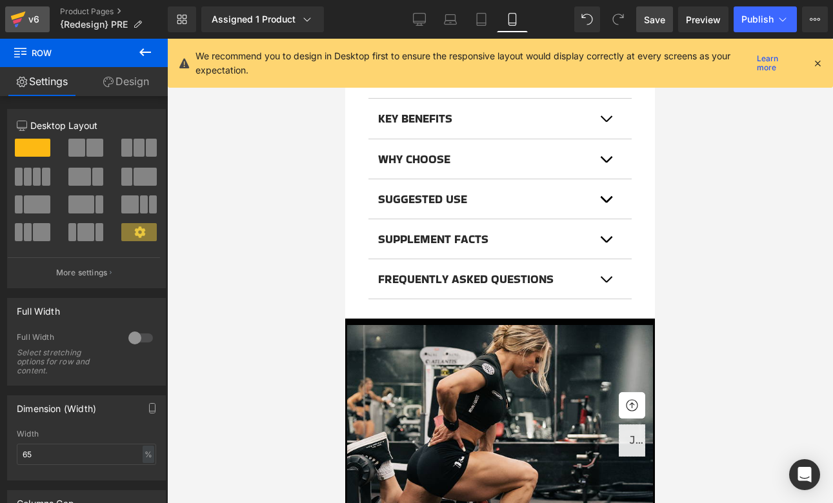
click at [26, 22] on div "v6" at bounding box center [34, 19] width 16 height 17
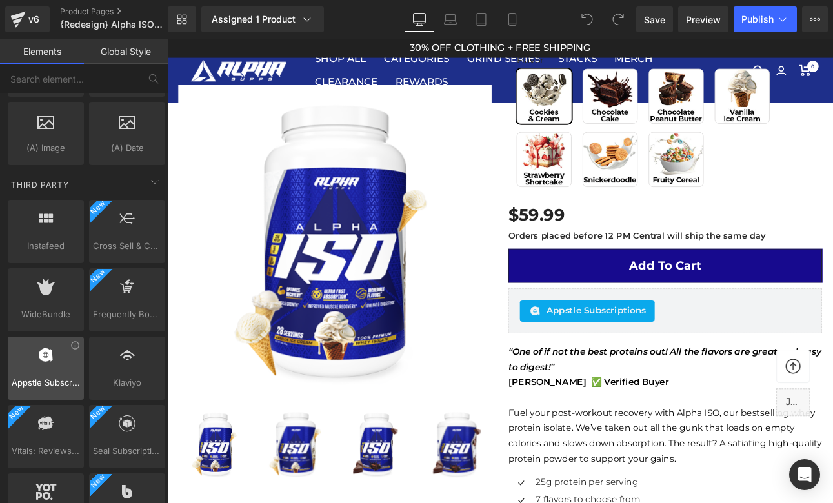
scroll to position [2588, 0]
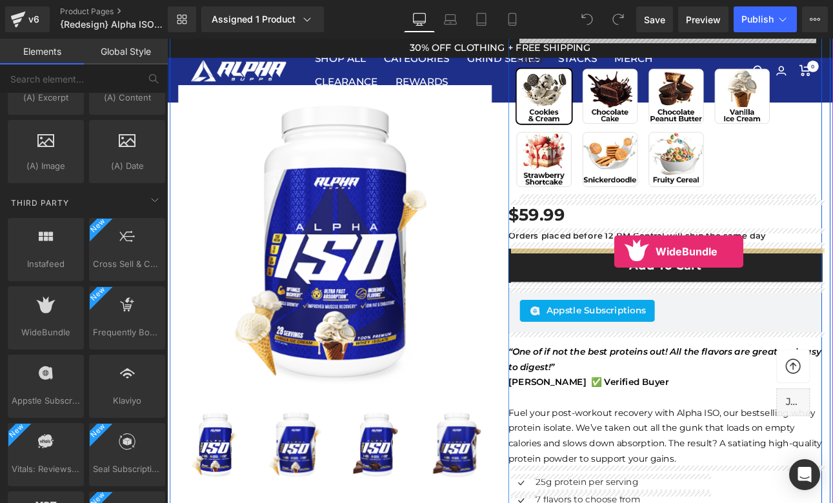
drag, startPoint x: 211, startPoint y: 366, endPoint x: 691, endPoint y: 288, distance: 486.1
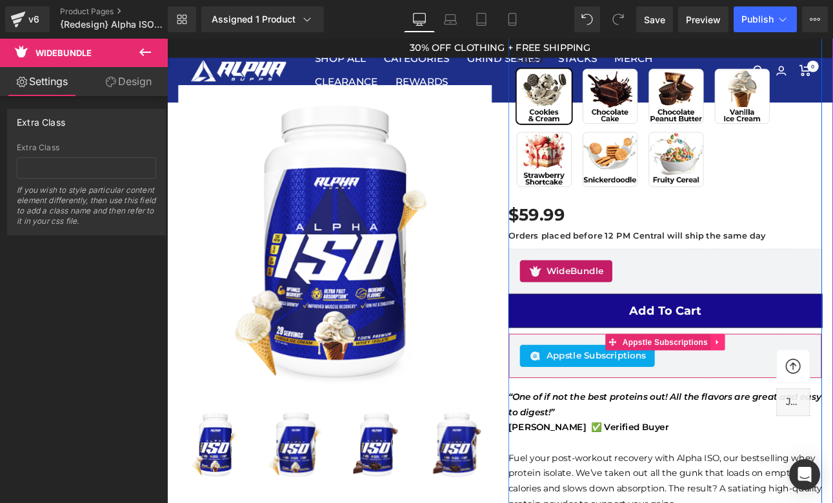
click at [817, 400] on link at bounding box center [812, 394] width 17 height 19
click at [822, 398] on icon at bounding box center [820, 394] width 9 height 9
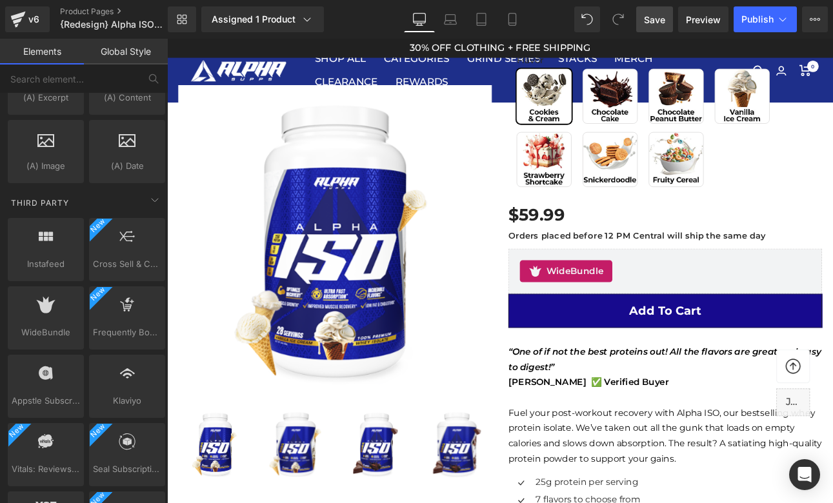
click at [661, 30] on link "Save" at bounding box center [654, 19] width 37 height 26
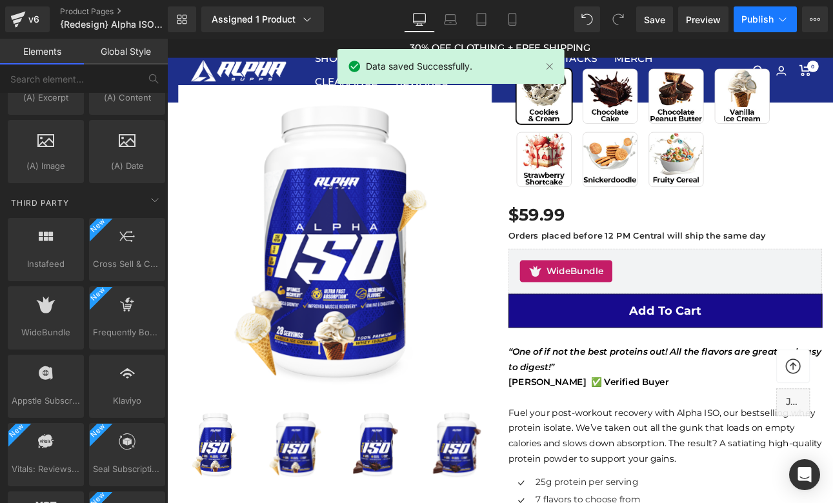
click at [762, 19] on span "Publish" at bounding box center [757, 19] width 32 height 10
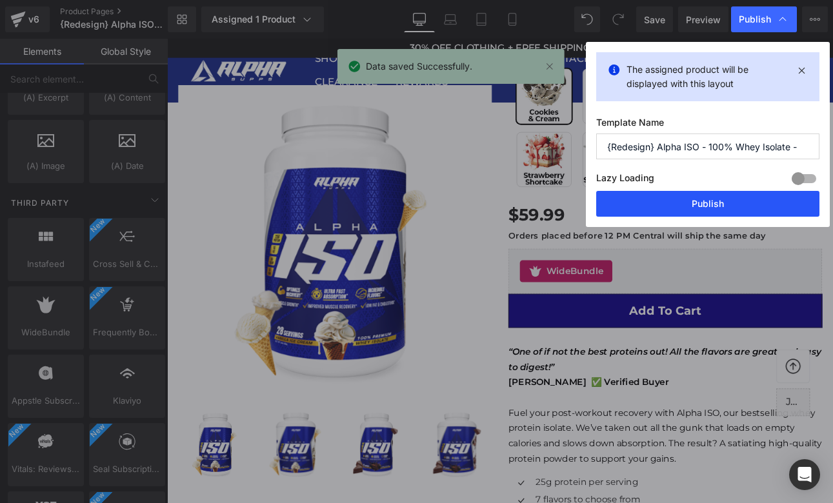
drag, startPoint x: 710, startPoint y: 203, endPoint x: 636, endPoint y: 192, distance: 74.3
click at [710, 203] on button "Publish" at bounding box center [707, 204] width 223 height 26
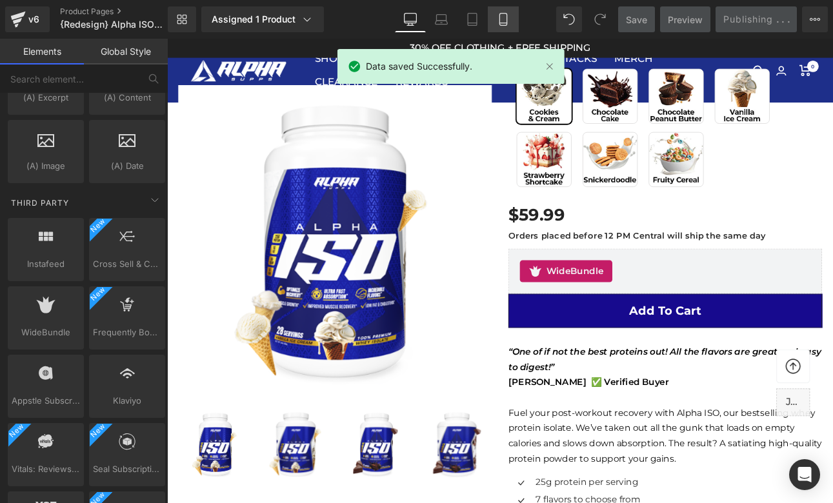
click at [508, 17] on icon at bounding box center [503, 19] width 13 height 13
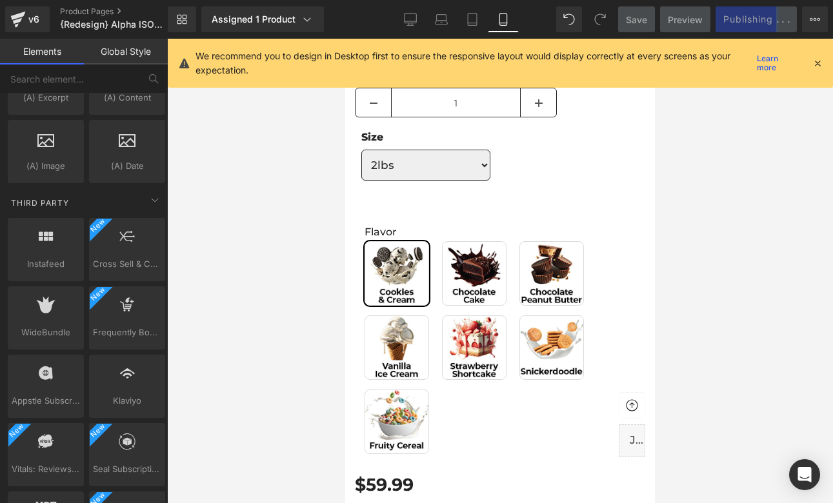
scroll to position [859, 0]
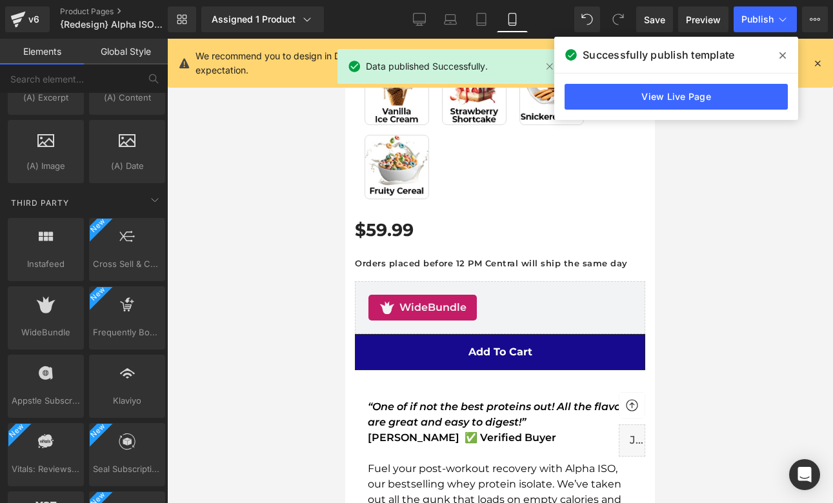
click at [819, 63] on icon at bounding box center [817, 63] width 12 height 12
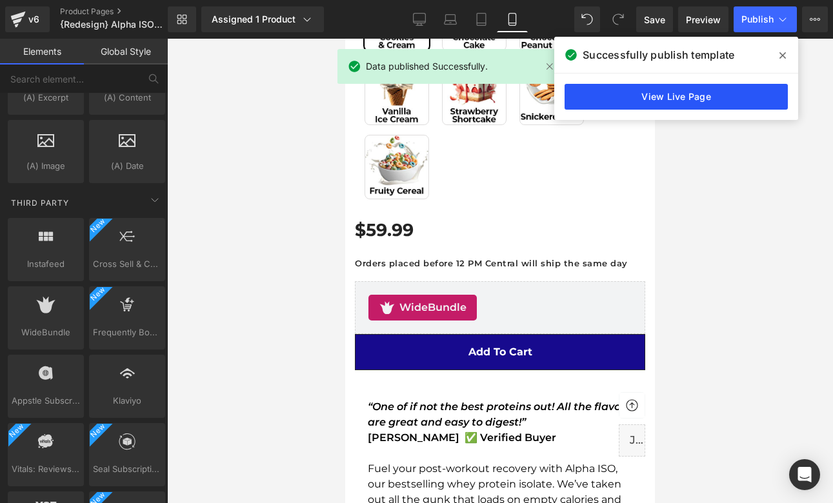
click at [741, 101] on link "View Live Page" at bounding box center [675, 97] width 223 height 26
